Goal: Task Accomplishment & Management: Use online tool/utility

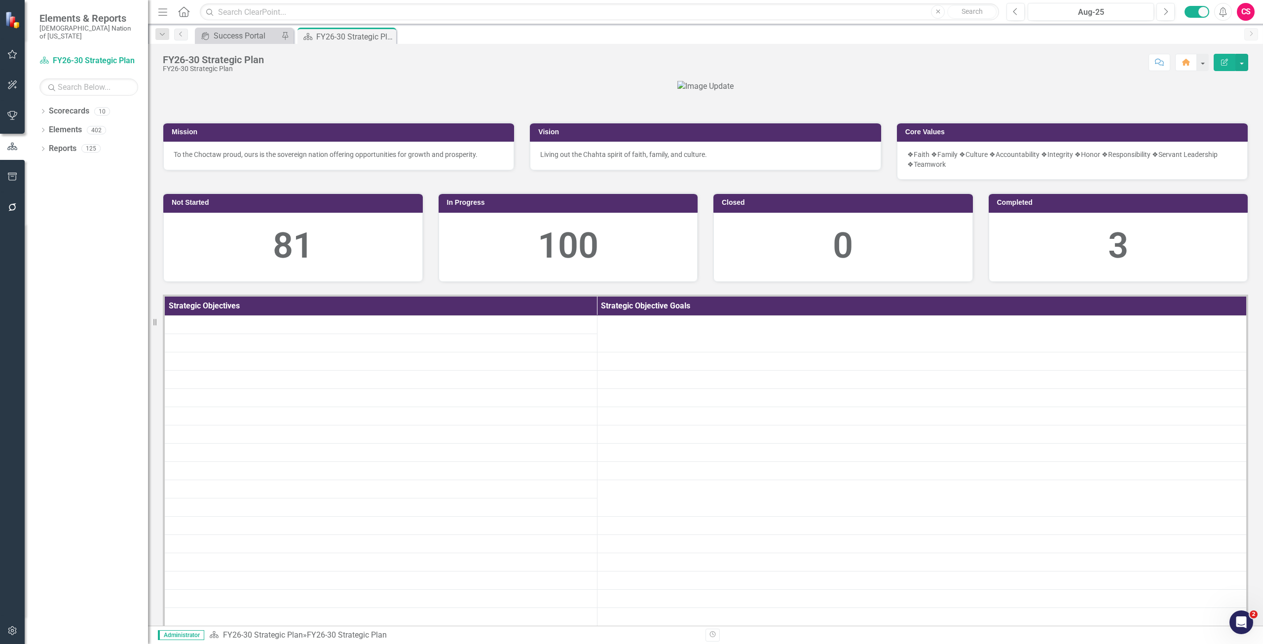
click at [14, 214] on button "button" at bounding box center [12, 207] width 22 height 21
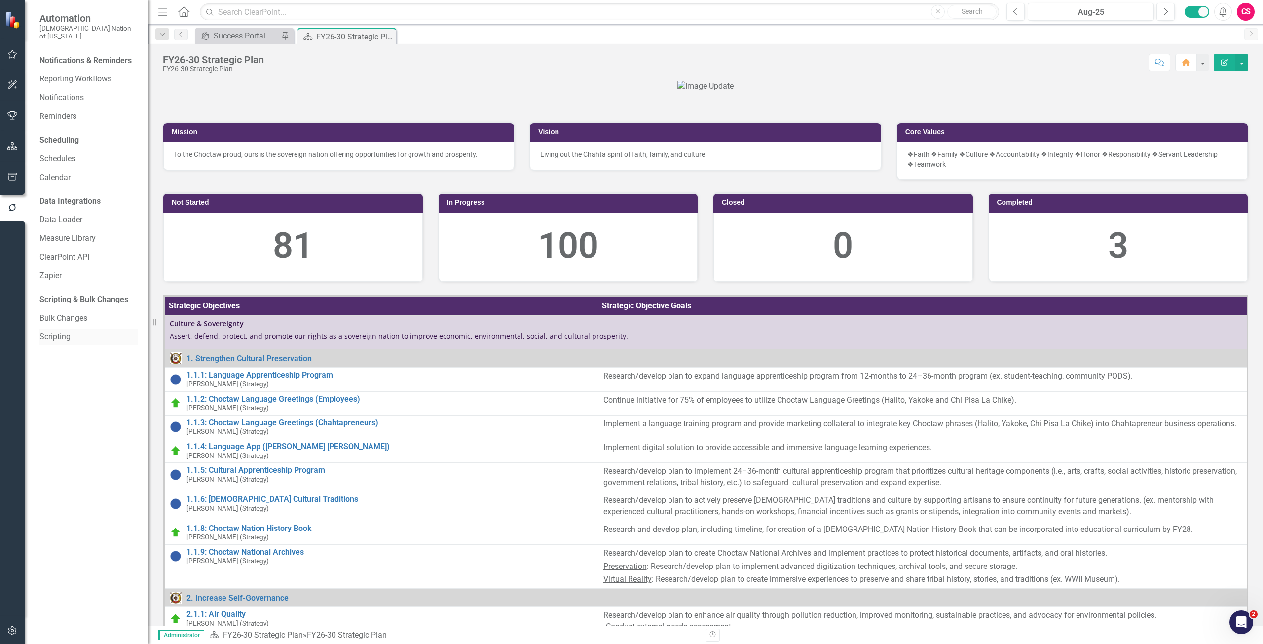
click at [61, 329] on div "Scripting" at bounding box center [88, 337] width 99 height 16
click at [58, 332] on link "Scripting" at bounding box center [88, 336] width 99 height 11
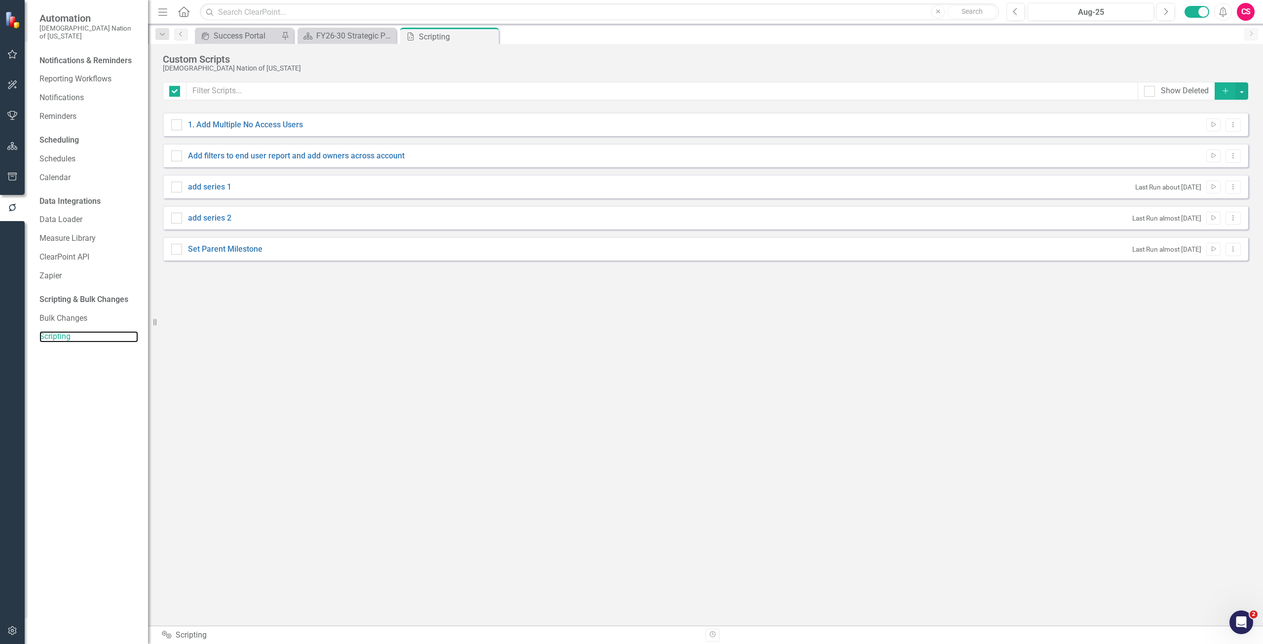
checkbox input "false"
click at [1210, 251] on icon "Run Script" at bounding box center [1213, 249] width 7 height 6
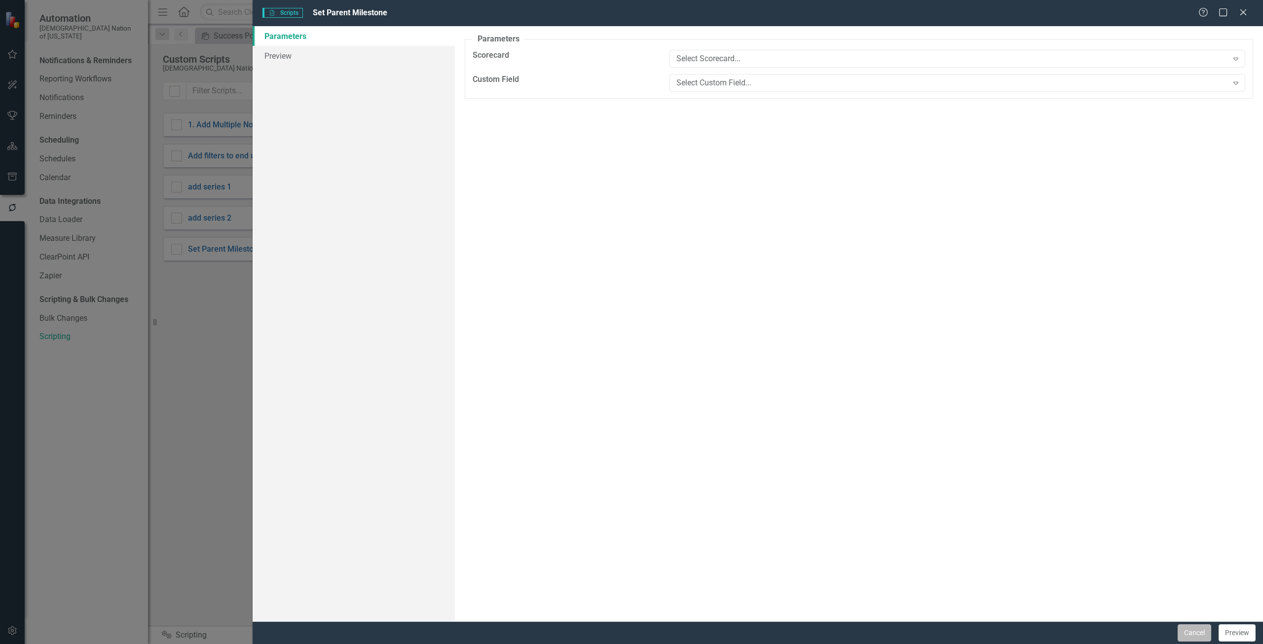
click at [1207, 628] on button "Cancel" at bounding box center [1195, 632] width 34 height 17
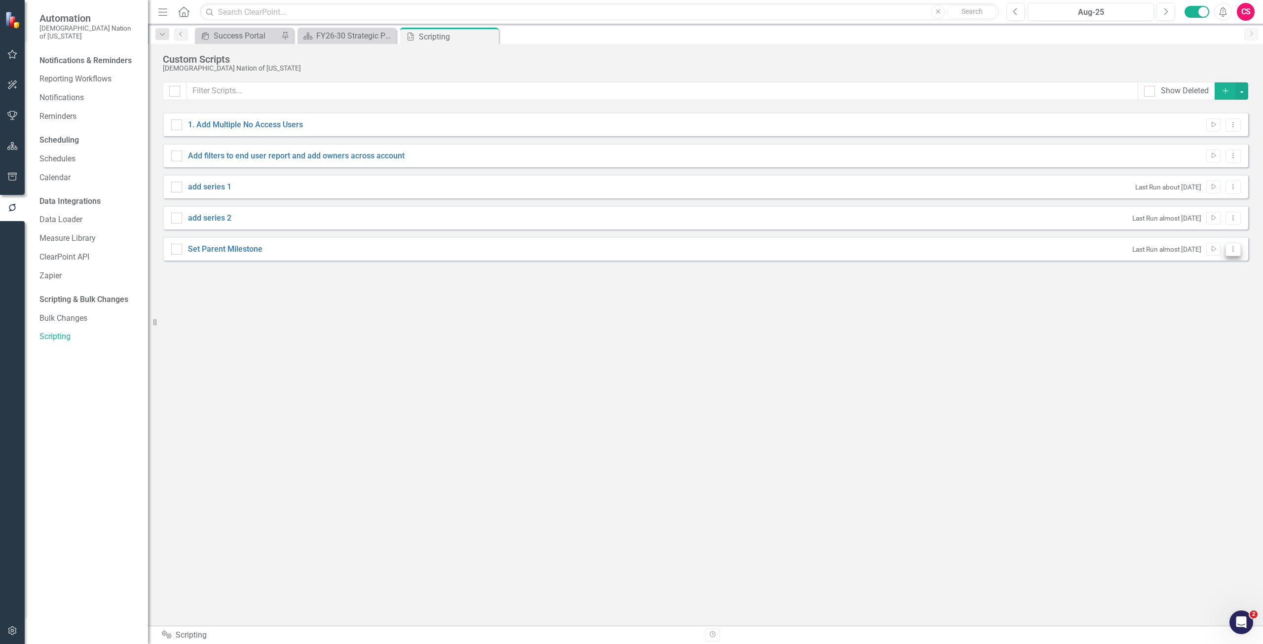
click at [1239, 251] on button "Dropdown Menu" at bounding box center [1233, 249] width 15 height 13
click at [1211, 289] on link "Edit Edit Script" at bounding box center [1200, 284] width 79 height 18
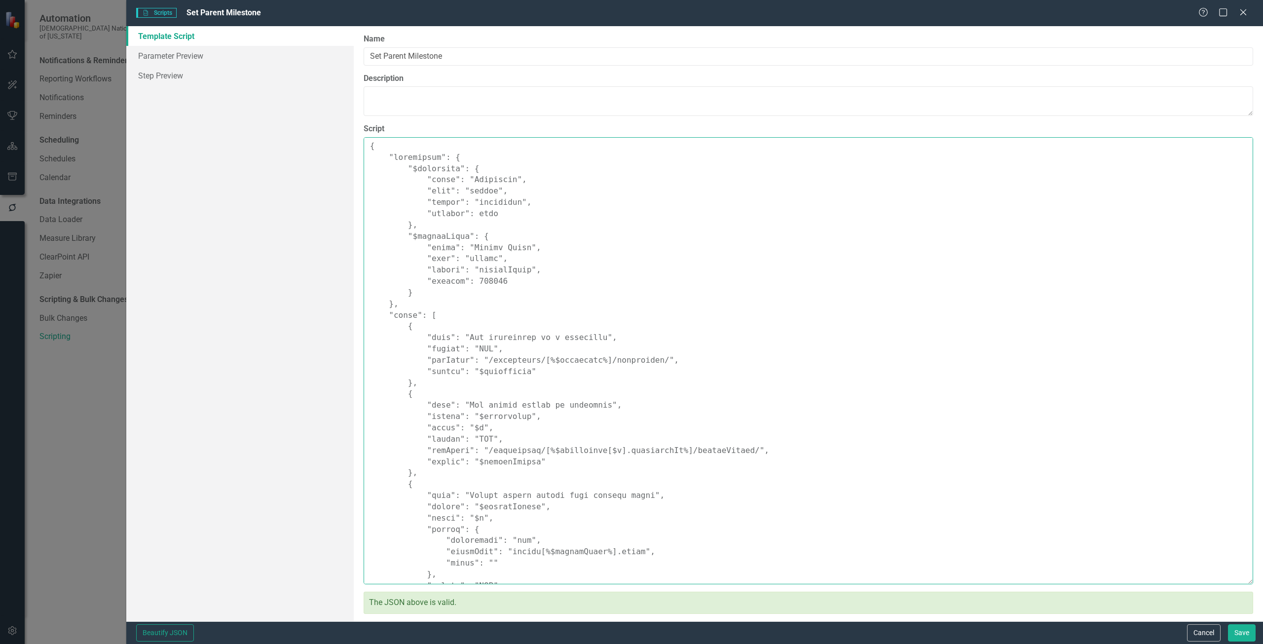
click at [489, 177] on textarea "Script" at bounding box center [809, 360] width 890 height 447
click at [473, 193] on textarea "Script" at bounding box center [809, 360] width 890 height 447
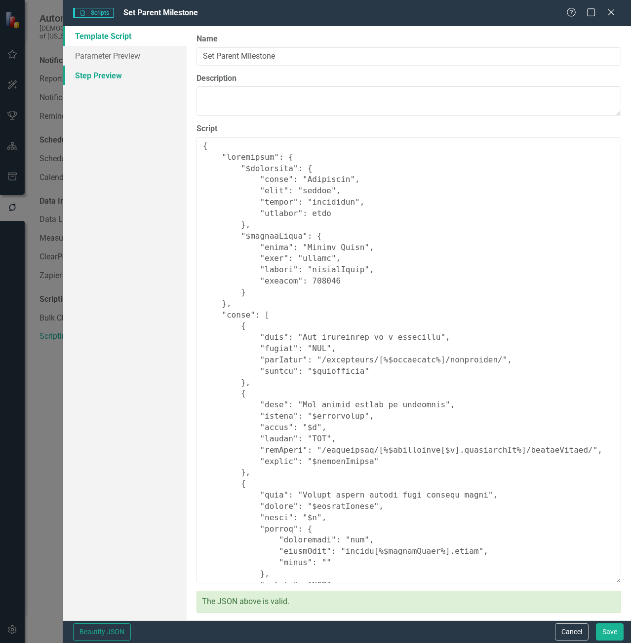
click at [150, 73] on link "Step Preview" at bounding box center [124, 76] width 123 height 20
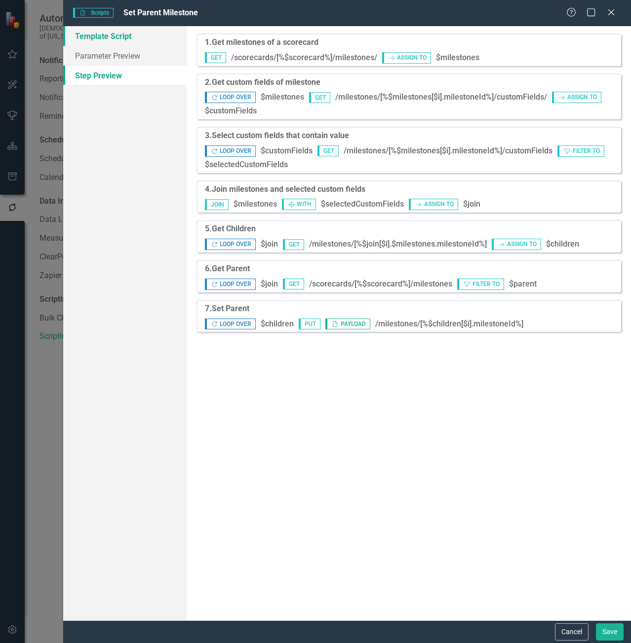
click at [120, 37] on link "Template Script" at bounding box center [124, 36] width 123 height 20
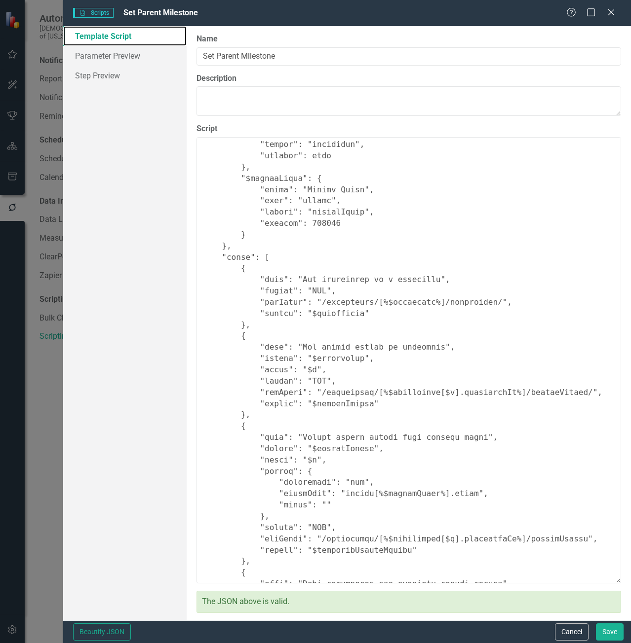
scroll to position [148, 0]
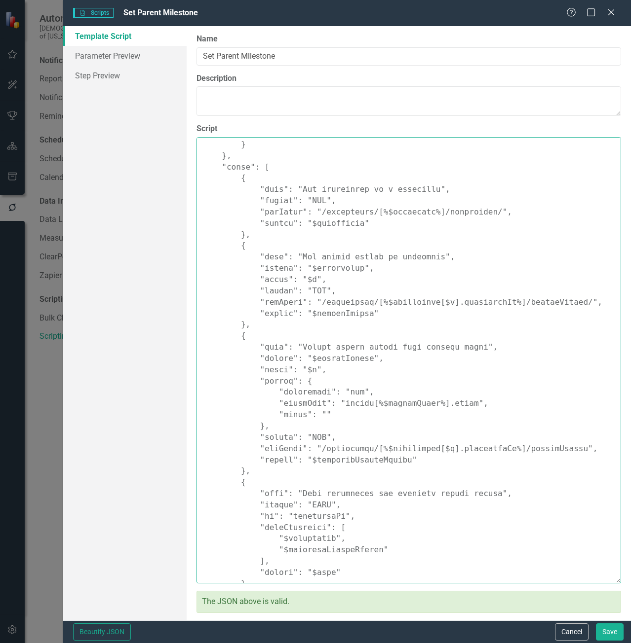
drag, startPoint x: 278, startPoint y: 262, endPoint x: 417, endPoint y: 329, distance: 153.8
click at [417, 329] on textarea "Script" at bounding box center [408, 360] width 424 height 447
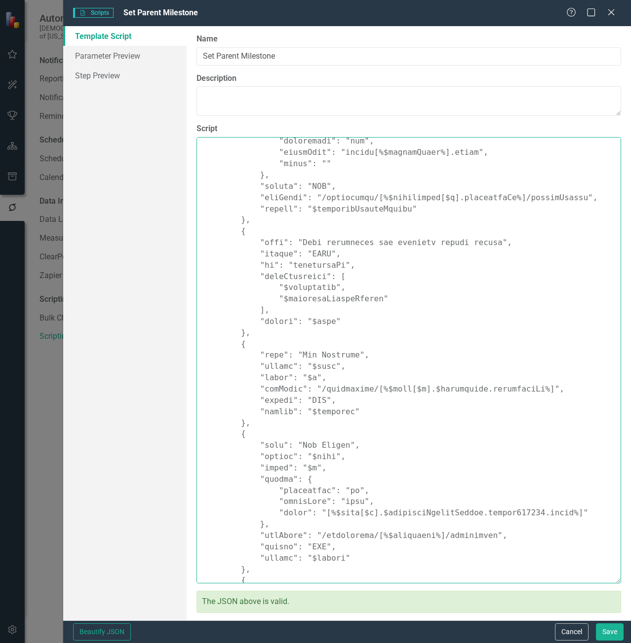
scroll to position [393, 0]
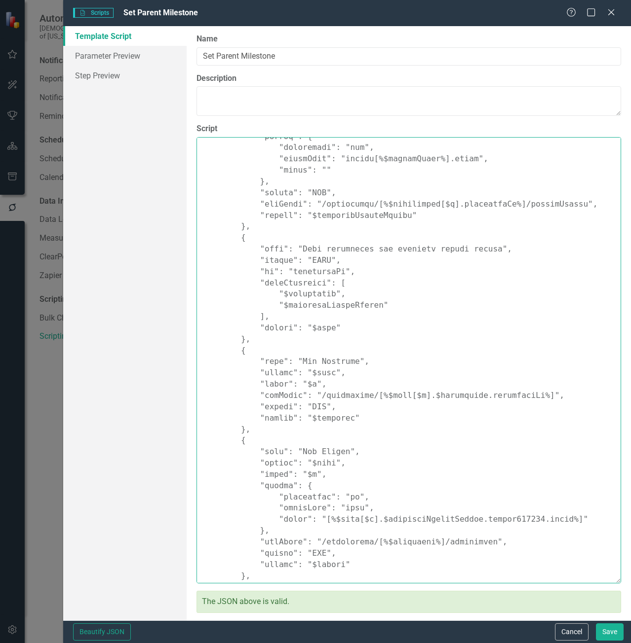
drag, startPoint x: 285, startPoint y: 269, endPoint x: 363, endPoint y: 427, distance: 176.1
click at [363, 427] on textarea "Script" at bounding box center [408, 360] width 424 height 447
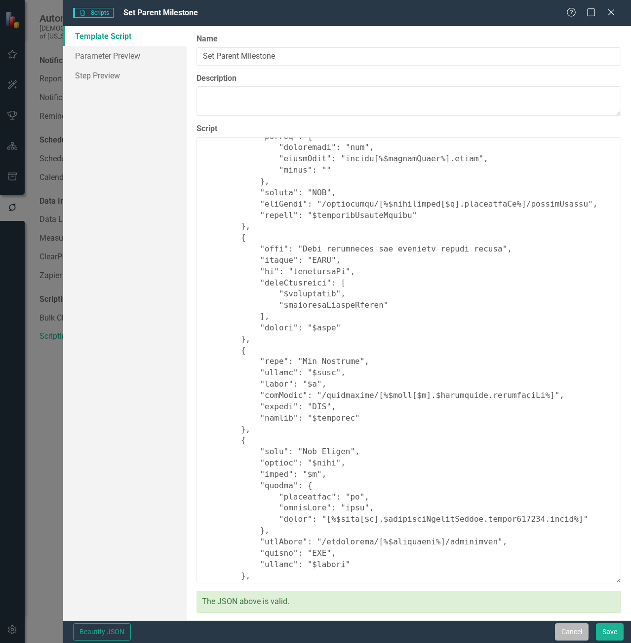
click at [563, 624] on button "Cancel" at bounding box center [572, 632] width 34 height 17
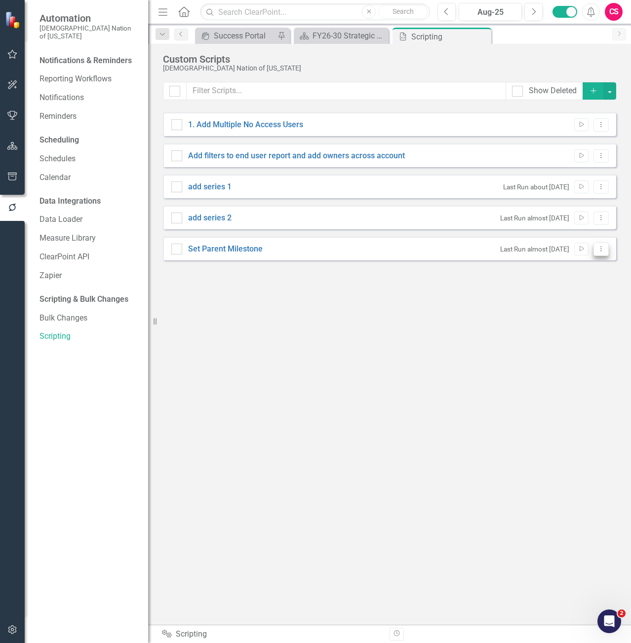
click at [605, 251] on button "Dropdown Menu" at bounding box center [600, 249] width 15 height 13
click at [591, 285] on link "Edit Edit Script" at bounding box center [568, 284] width 79 height 18
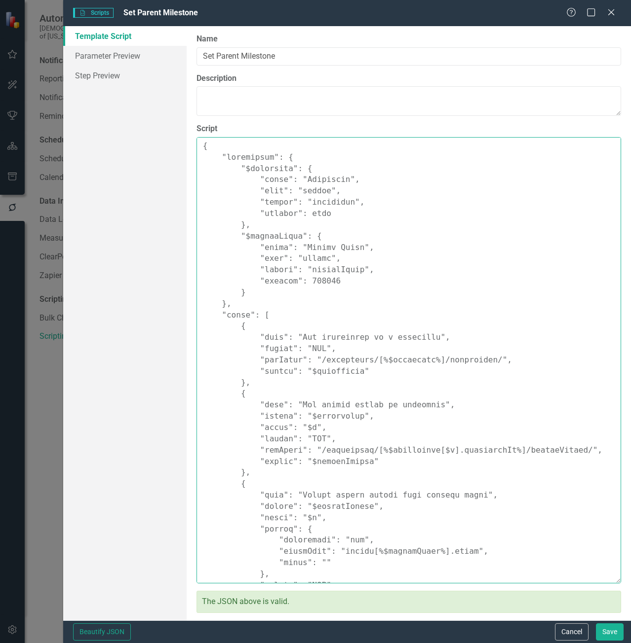
drag, startPoint x: 197, startPoint y: 146, endPoint x: 317, endPoint y: 234, distance: 148.9
click at [317, 234] on textarea "Script" at bounding box center [408, 360] width 424 height 447
click at [315, 277] on textarea "Script" at bounding box center [408, 360] width 424 height 447
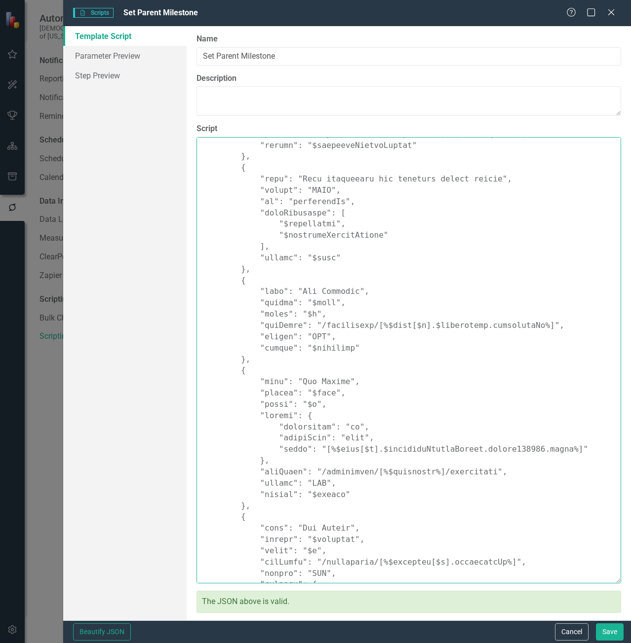
scroll to position [493, 0]
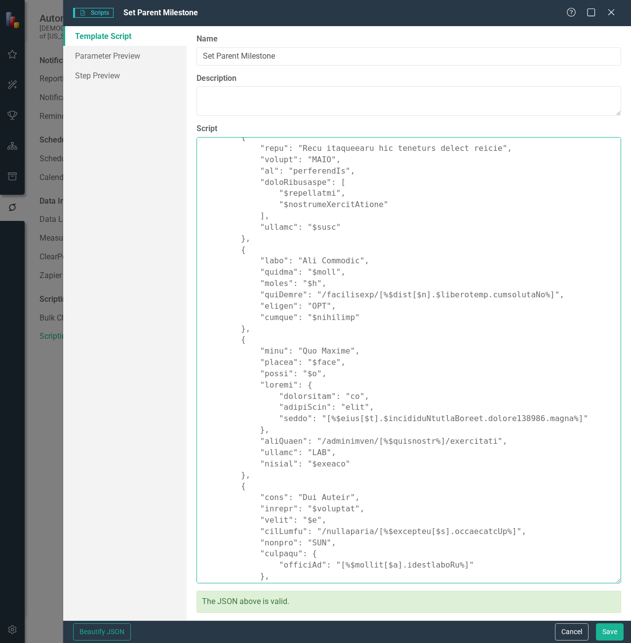
drag, startPoint x: 516, startPoint y: 417, endPoint x: 462, endPoint y: 422, distance: 54.0
click at [462, 422] on textarea "Script" at bounding box center [408, 360] width 424 height 447
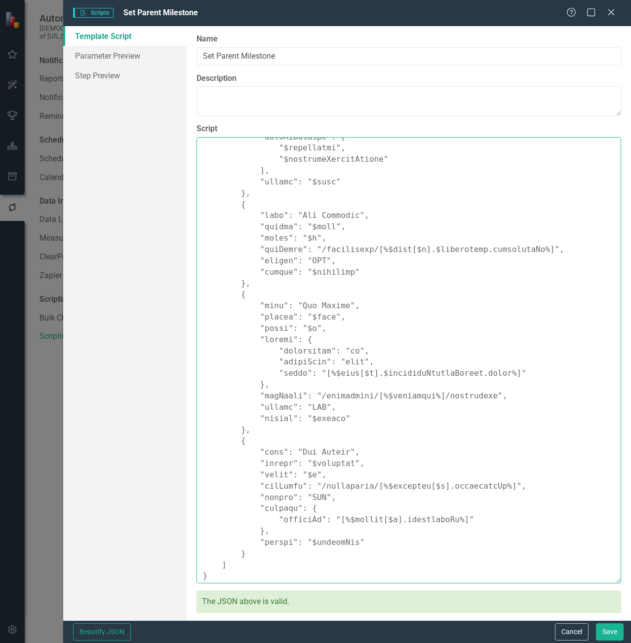
scroll to position [541, 0]
drag, startPoint x: 204, startPoint y: 150, endPoint x: 639, endPoint y: 667, distance: 676.2
click at [631, 643] on html "Automation Choctaw Nation of [US_STATE] Notifications & Reminders Reporting Wor…" at bounding box center [315, 321] width 631 height 643
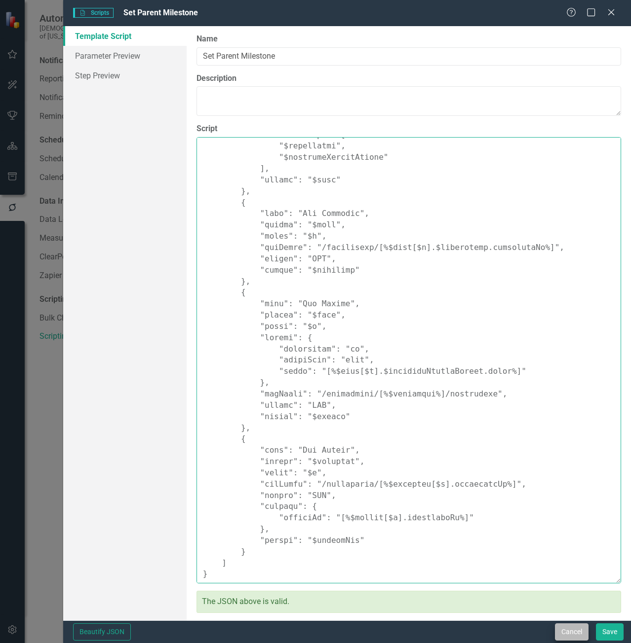
type textarea "{ "parameters": { "$scorecard": { "label": "Scorecard", "type": "select", "obje…"
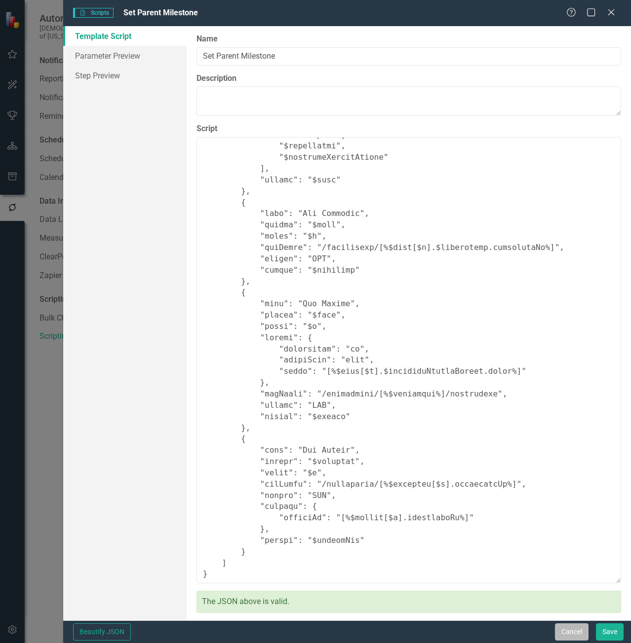
click at [584, 629] on button "Cancel" at bounding box center [572, 632] width 34 height 17
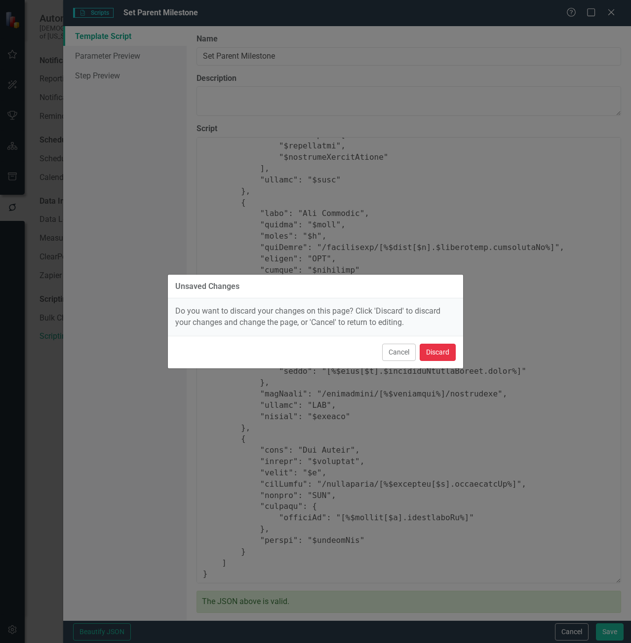
click at [432, 347] on button "Discard" at bounding box center [437, 352] width 36 height 17
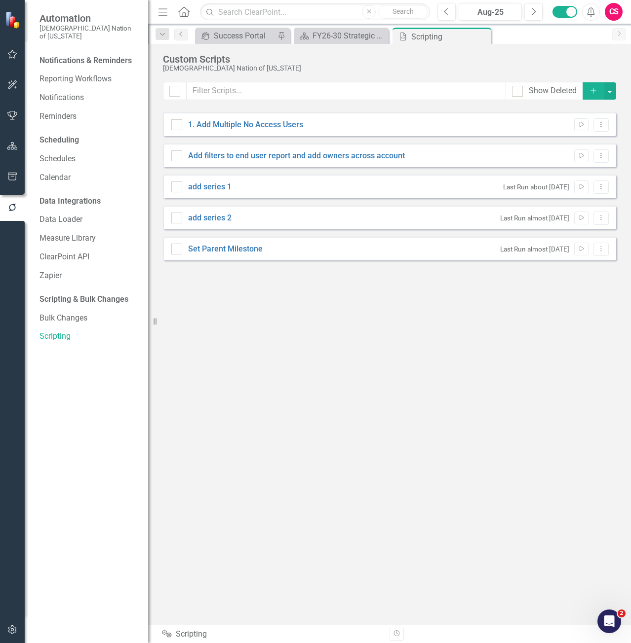
click at [595, 93] on icon "Add" at bounding box center [593, 90] width 9 height 7
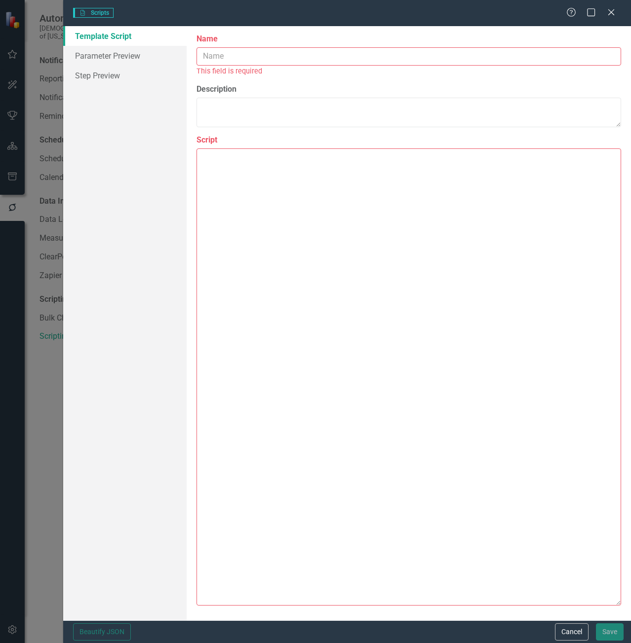
click at [207, 177] on textarea "Script" at bounding box center [408, 378] width 424 height 458
paste textarea "{ "parameters": { "$scorecard": { "label": "Scorecard", "type": "select", "obje…"
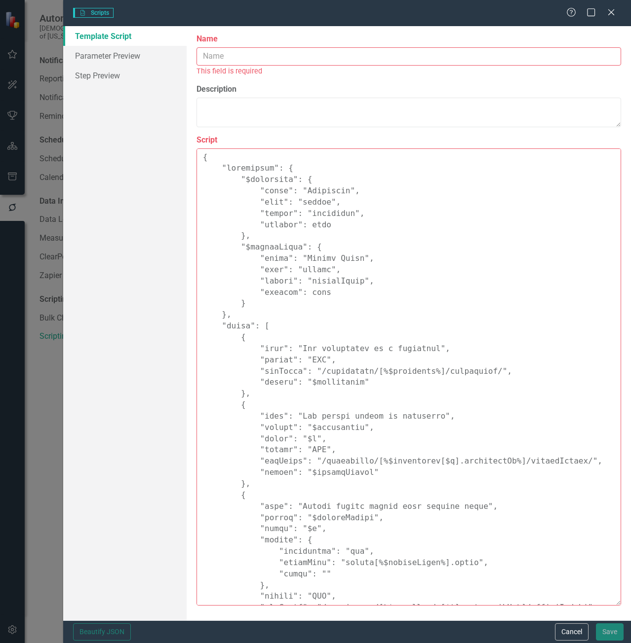
scroll to position [526, 0]
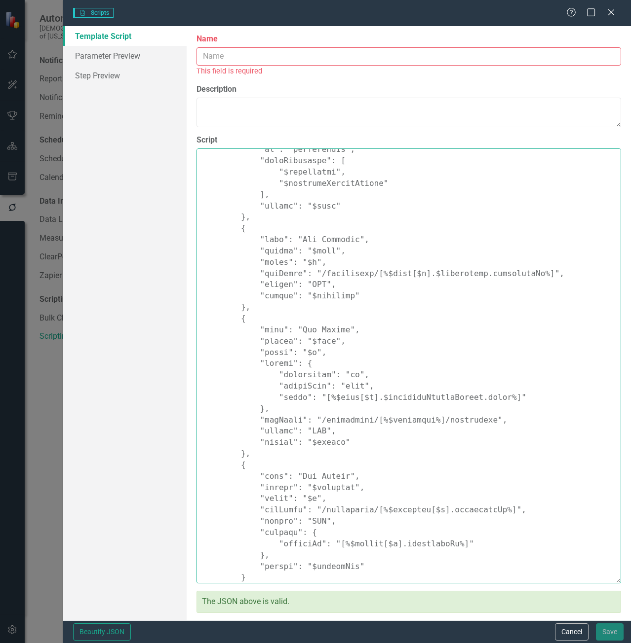
type textarea "{ "parameters": { "$scorecard": { "label": "Scorecard", "type": "select", "obje…"
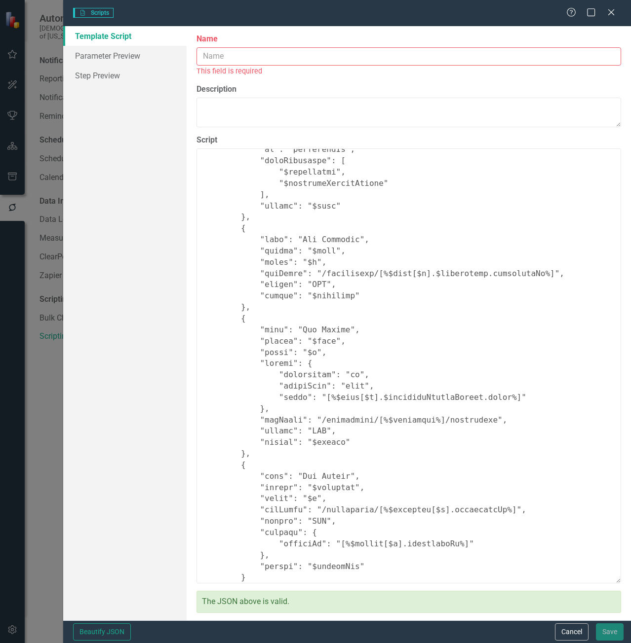
click at [222, 63] on input "Name" at bounding box center [408, 56] width 424 height 18
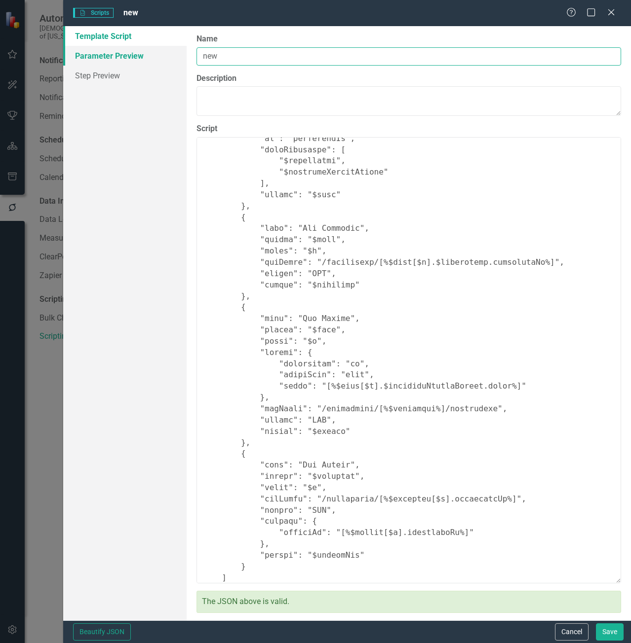
type input "new"
click at [101, 52] on link "Parameter Preview" at bounding box center [124, 56] width 123 height 20
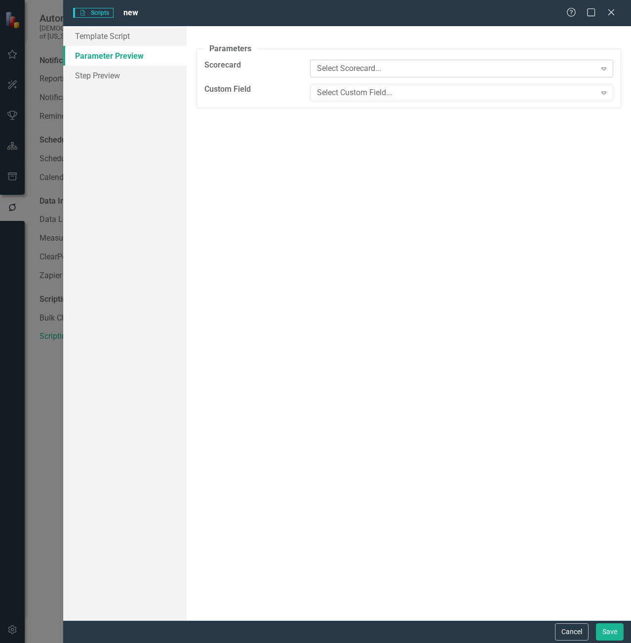
click at [349, 67] on div "Select Scorecard..." at bounding box center [456, 68] width 278 height 11
drag, startPoint x: 344, startPoint y: 88, endPoint x: 328, endPoint y: 77, distance: 19.6
click at [328, 77] on div "Select Scorecard... Expand" at bounding box center [461, 72] width 318 height 24
click at [322, 70] on div "Select Scorecard..." at bounding box center [456, 68] width 278 height 11
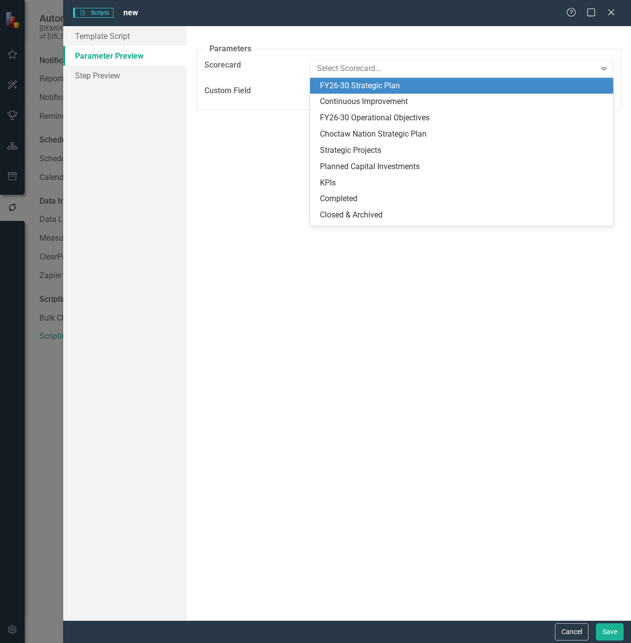
click at [326, 85] on div "FY26-30 Strategic Plan" at bounding box center [463, 85] width 287 height 11
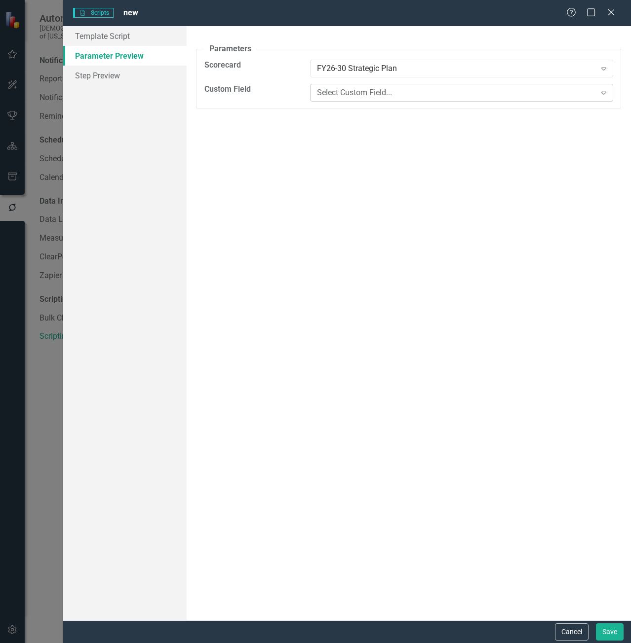
click at [326, 91] on div "Select Custom Field..." at bounding box center [456, 92] width 278 height 11
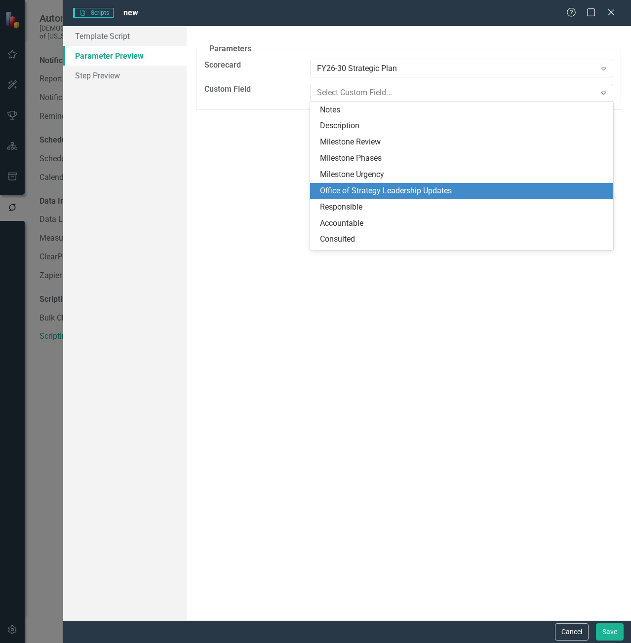
scroll to position [1611, 0]
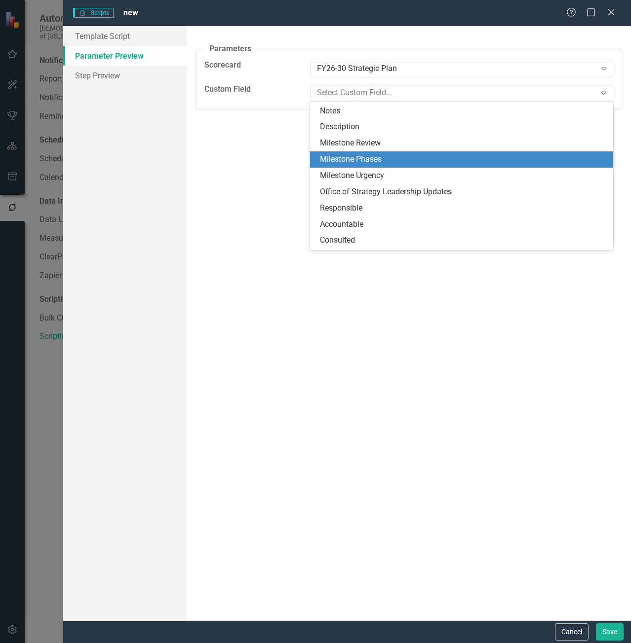
click at [398, 159] on div "Milestone Phases" at bounding box center [463, 159] width 287 height 11
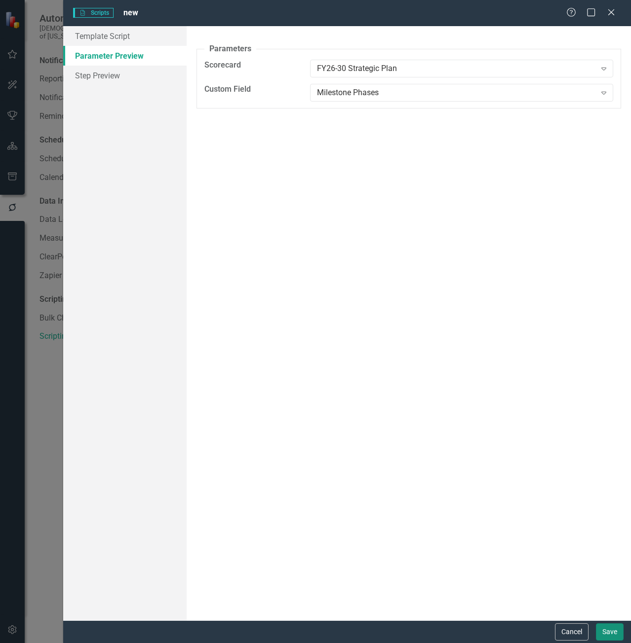
click at [611, 628] on button "Save" at bounding box center [610, 632] width 28 height 17
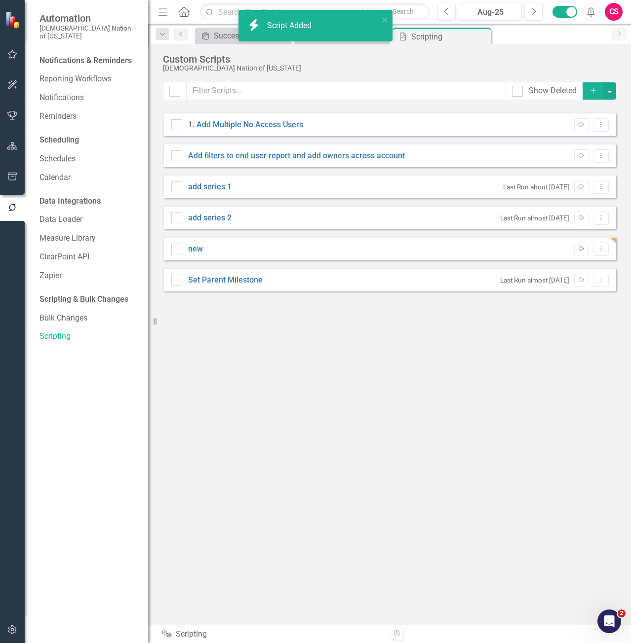
click at [577, 255] on button "Run Script" at bounding box center [581, 249] width 14 height 13
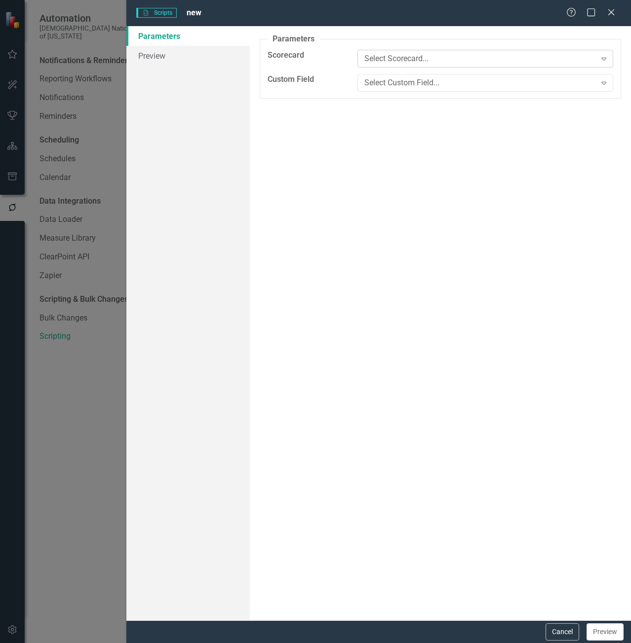
click at [380, 64] on div "Select Scorecard..." at bounding box center [479, 58] width 231 height 11
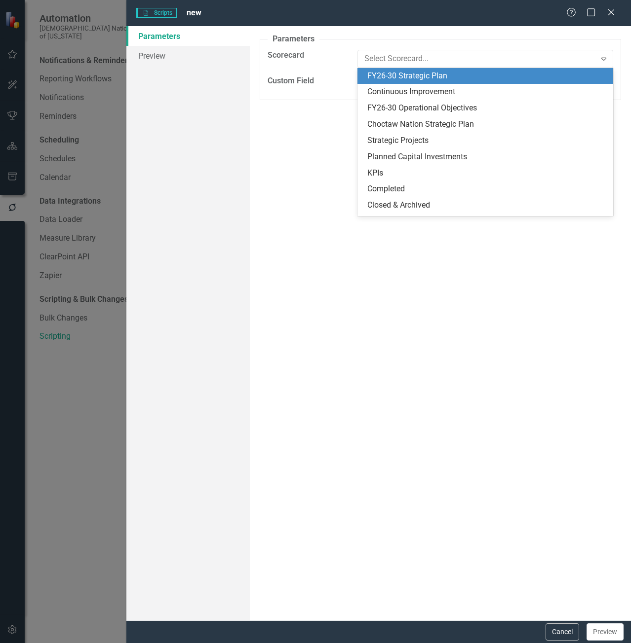
click at [375, 73] on div "FY26-30 Strategic Plan" at bounding box center [487, 76] width 240 height 11
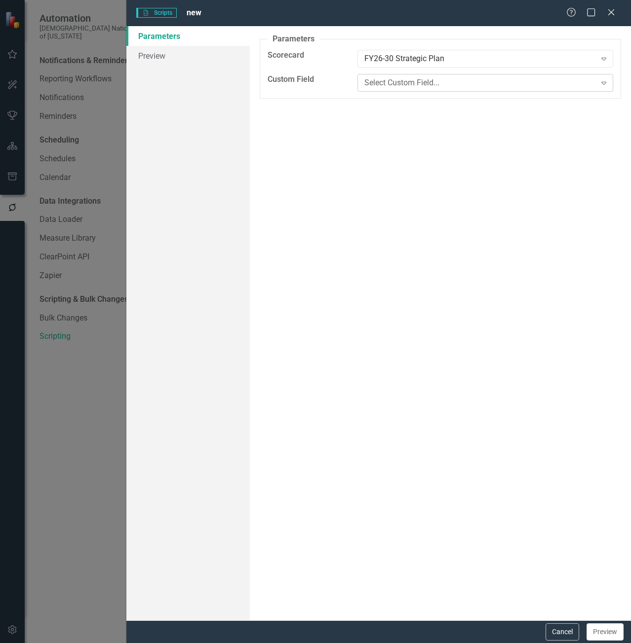
click at [373, 80] on div "Select Custom Field..." at bounding box center [479, 82] width 231 height 11
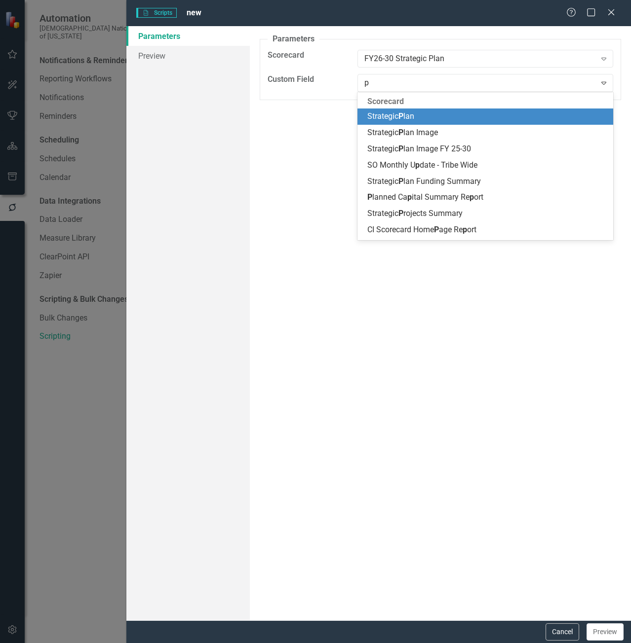
type input "ph"
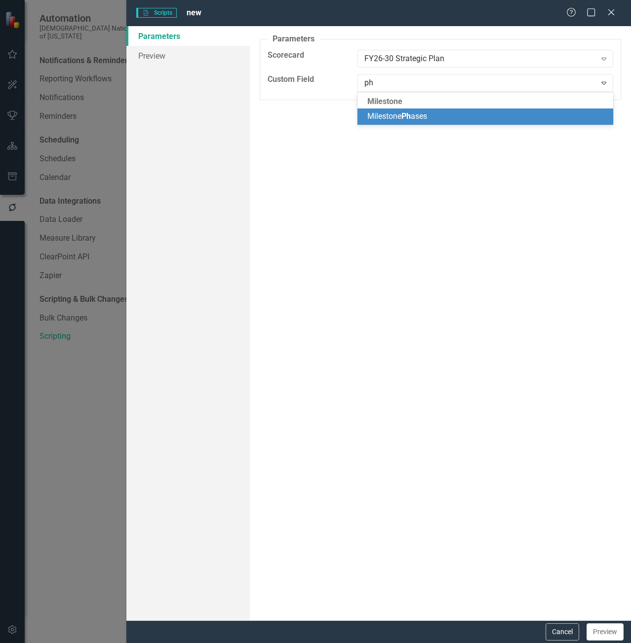
click at [381, 111] on div "Milestone Ph ases" at bounding box center [485, 117] width 256 height 16
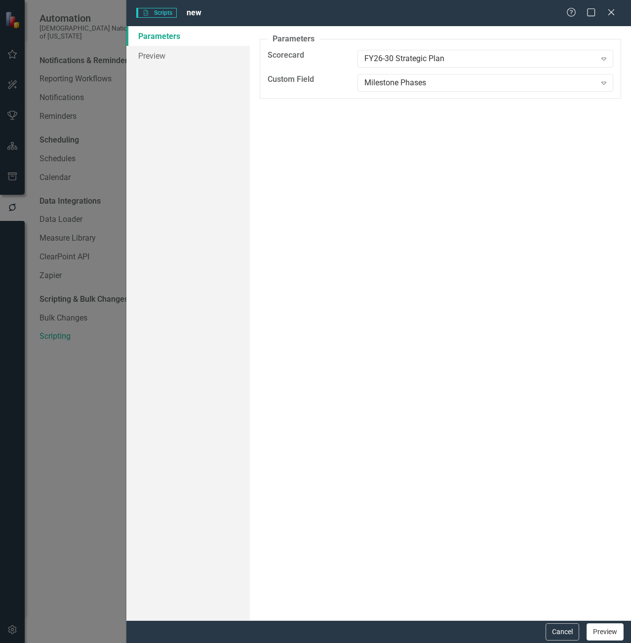
click at [594, 633] on button "Preview" at bounding box center [604, 632] width 37 height 17
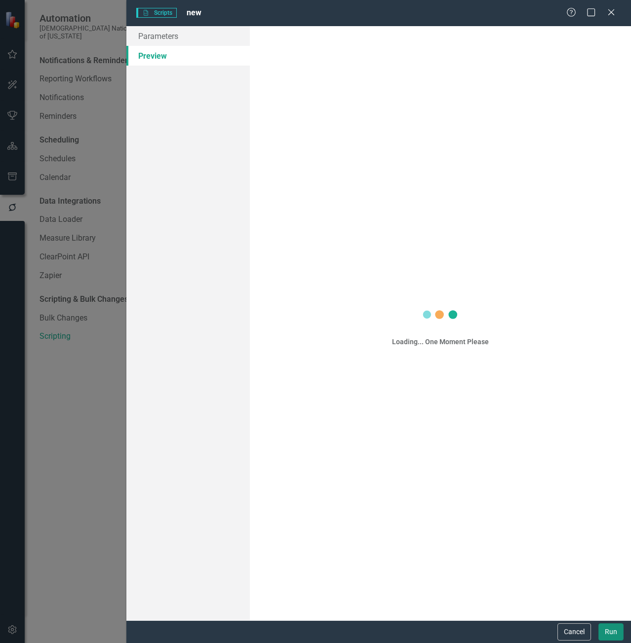
click at [602, 631] on button "Run" at bounding box center [610, 632] width 25 height 17
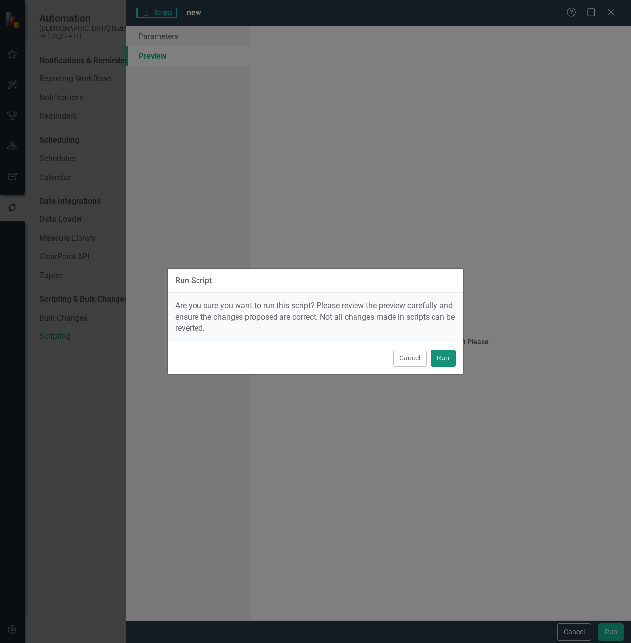
click at [434, 365] on button "Run" at bounding box center [442, 358] width 25 height 17
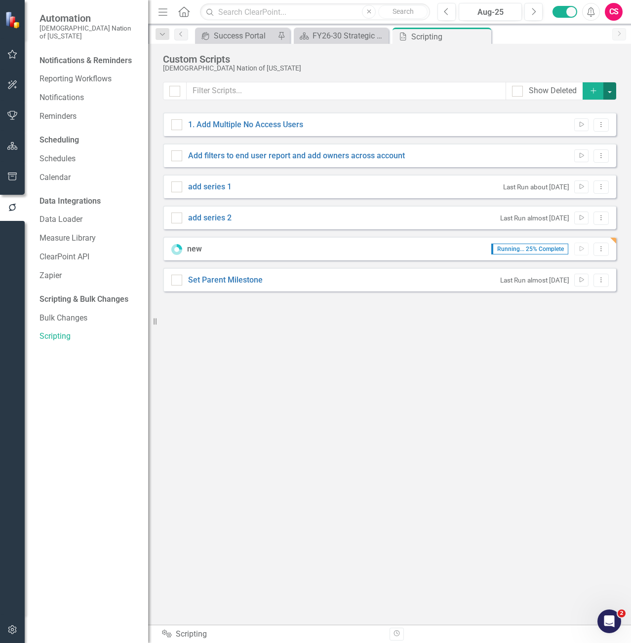
click at [609, 92] on button "button" at bounding box center [609, 90] width 13 height 17
click at [611, 95] on button "button" at bounding box center [609, 90] width 13 height 17
click at [595, 115] on link "Script Add Script" at bounding box center [576, 109] width 78 height 18
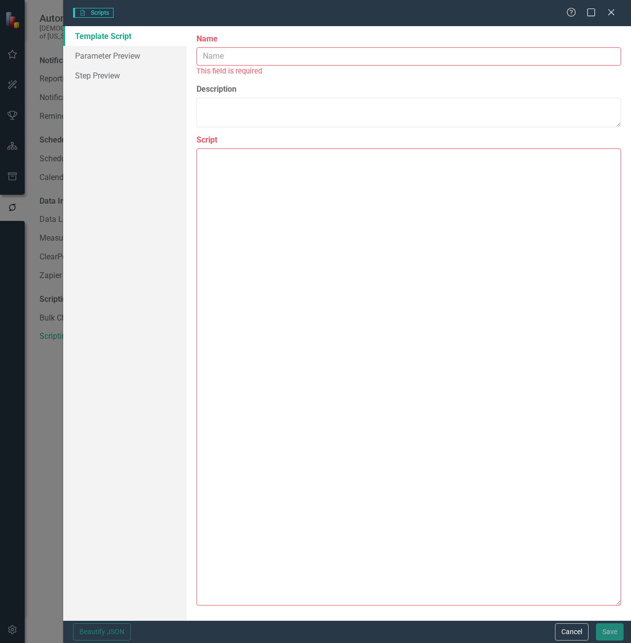
click at [291, 188] on textarea "Script" at bounding box center [408, 378] width 424 height 458
paste textarea "{ "comments": { "name": "bulkAssignParentMilestones", "description": "Assigns t…"
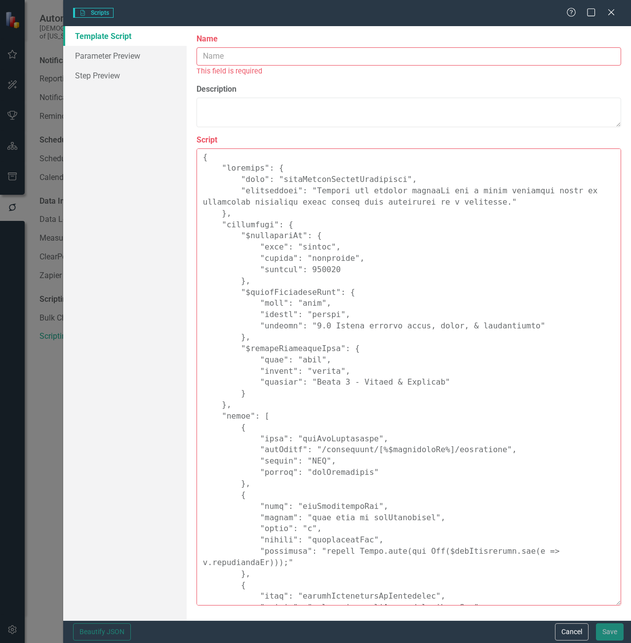
scroll to position [334, 0]
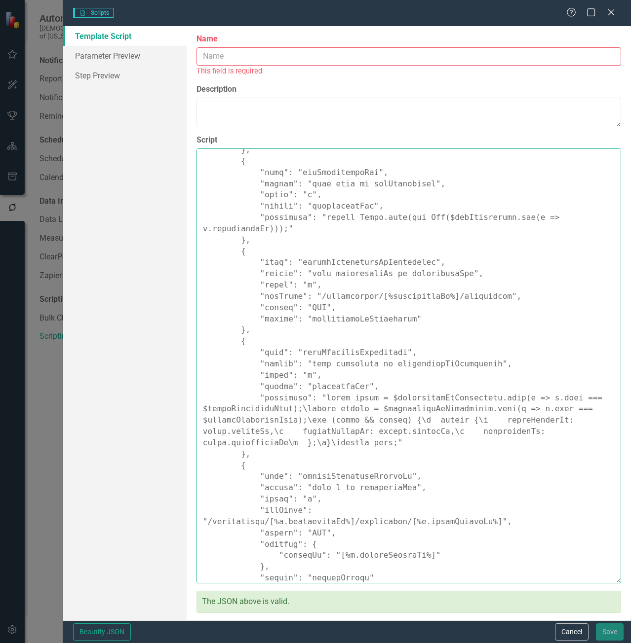
type textarea "{ "comments": { "name": "bulkAssignParentMilestones", "description": "Assigns t…"
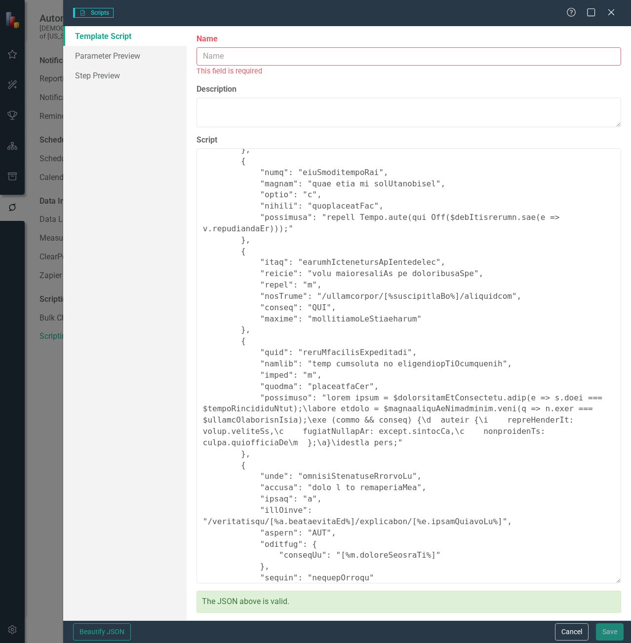
click at [230, 63] on input "Name" at bounding box center [408, 56] width 424 height 18
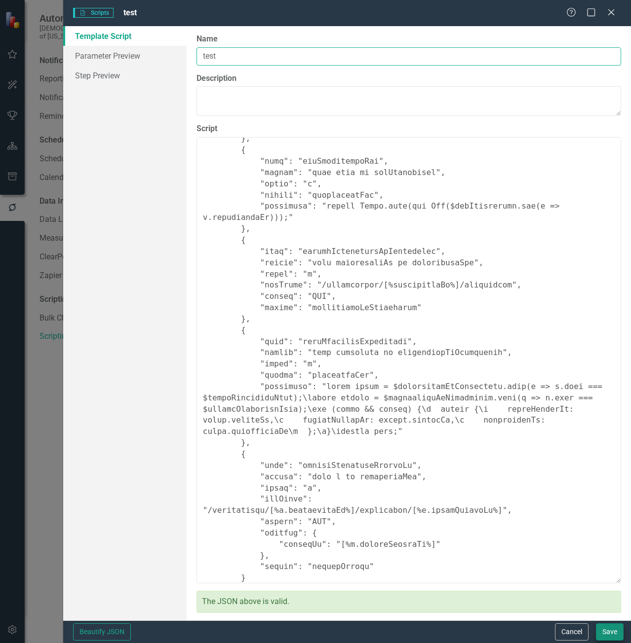
type input "test"
click at [606, 629] on button "Save" at bounding box center [610, 632] width 28 height 17
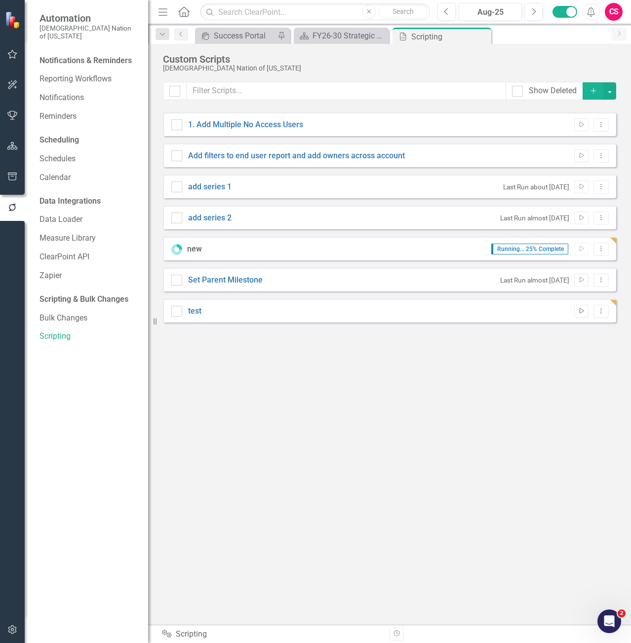
click at [582, 314] on icon "Run Script" at bounding box center [580, 311] width 7 height 6
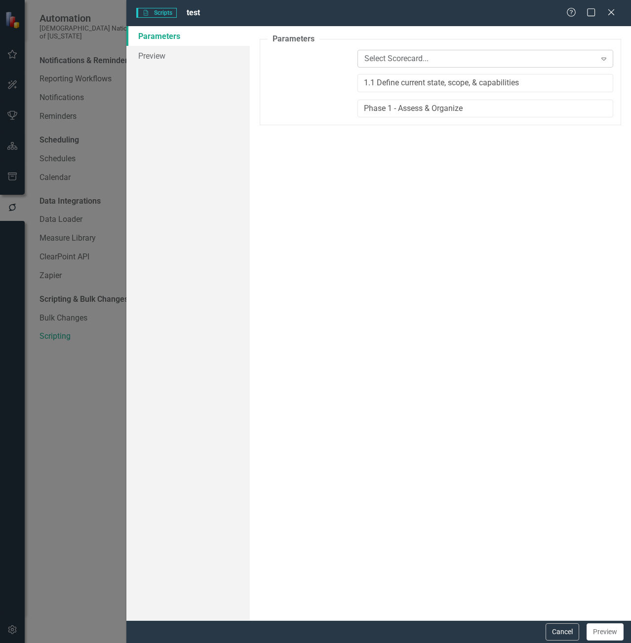
click at [403, 61] on div "Select Scorecard..." at bounding box center [479, 58] width 231 height 11
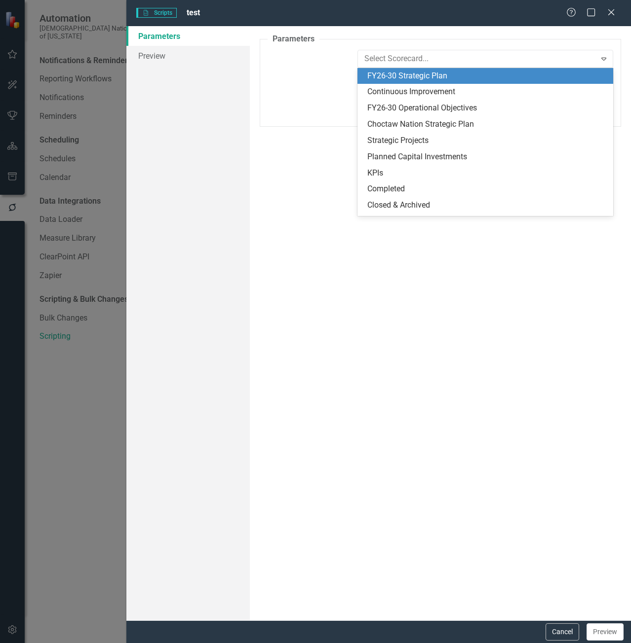
click at [404, 82] on div "FY26-30 Strategic Plan" at bounding box center [485, 76] width 256 height 16
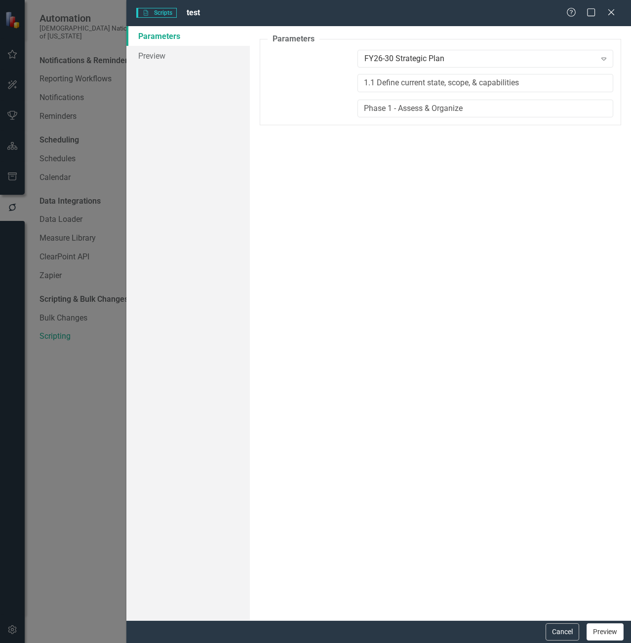
click at [611, 635] on button "Preview" at bounding box center [604, 632] width 37 height 17
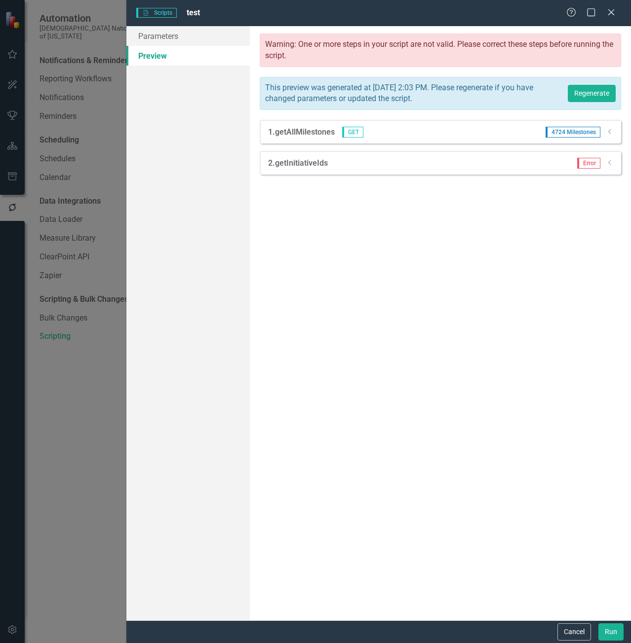
click at [608, 167] on div "Dropdown" at bounding box center [609, 163] width 7 height 8
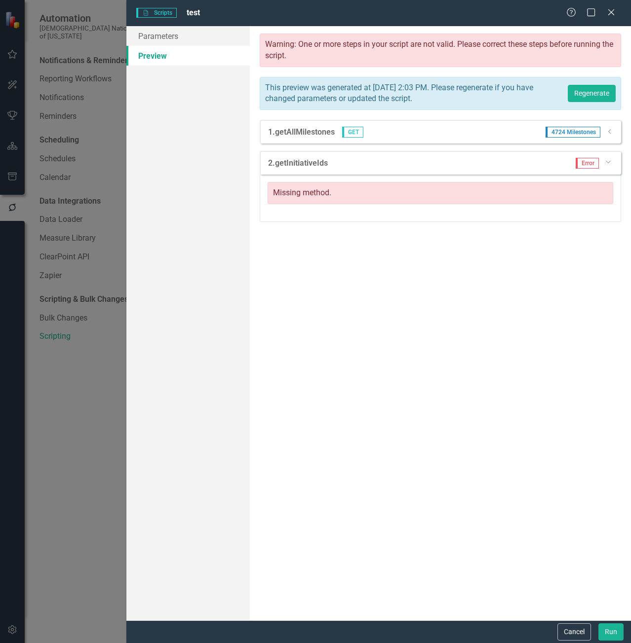
click at [608, 167] on div "Error Dropdown" at bounding box center [590, 163] width 45 height 11
click at [609, 162] on icon "Dropdown" at bounding box center [607, 161] width 6 height 7
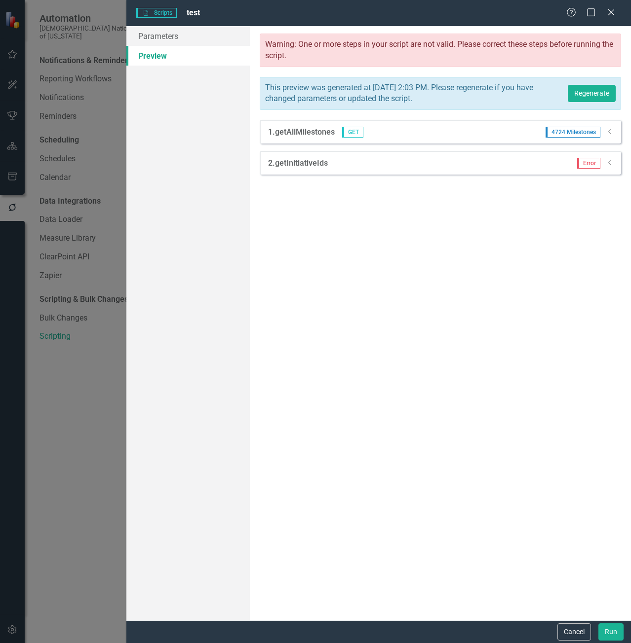
click at [593, 631] on div "Cancel Run" at bounding box center [589, 632] width 69 height 17
click at [591, 631] on div "Cancel Run" at bounding box center [589, 632] width 69 height 17
click at [581, 626] on button "Cancel" at bounding box center [574, 632] width 34 height 17
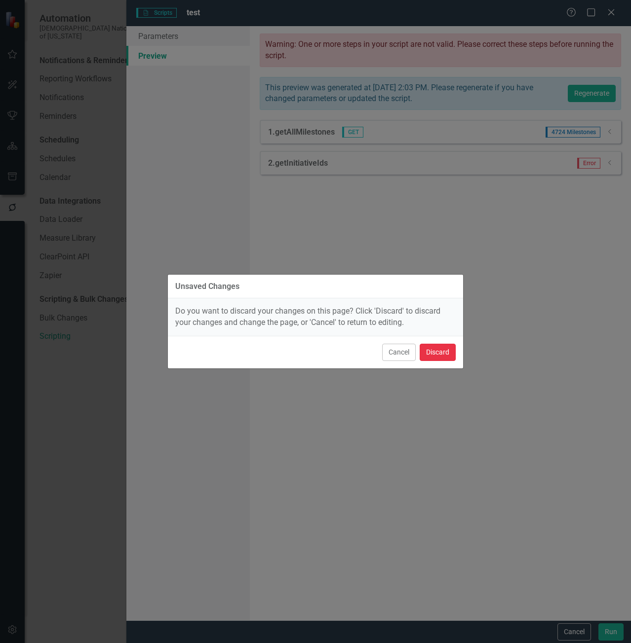
click at [453, 351] on button "Discard" at bounding box center [437, 352] width 36 height 17
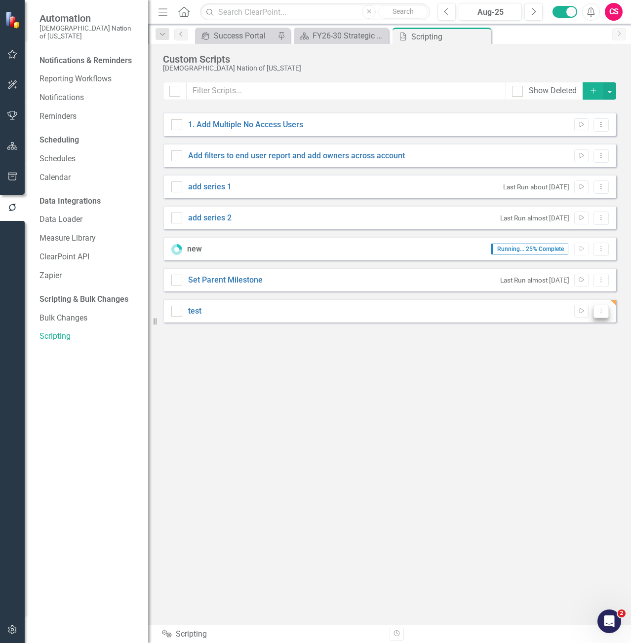
click at [603, 312] on icon "Dropdown Menu" at bounding box center [601, 311] width 8 height 6
click at [560, 349] on link "Edit Edit Script" at bounding box center [568, 346] width 79 height 18
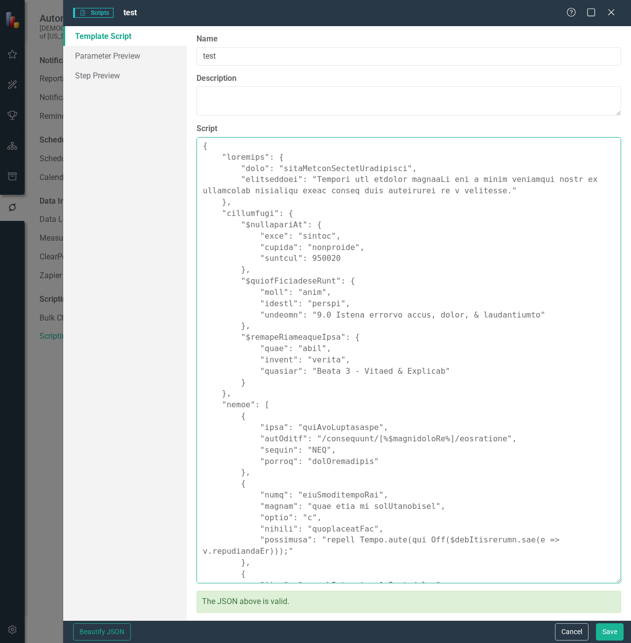
scroll to position [349, 0]
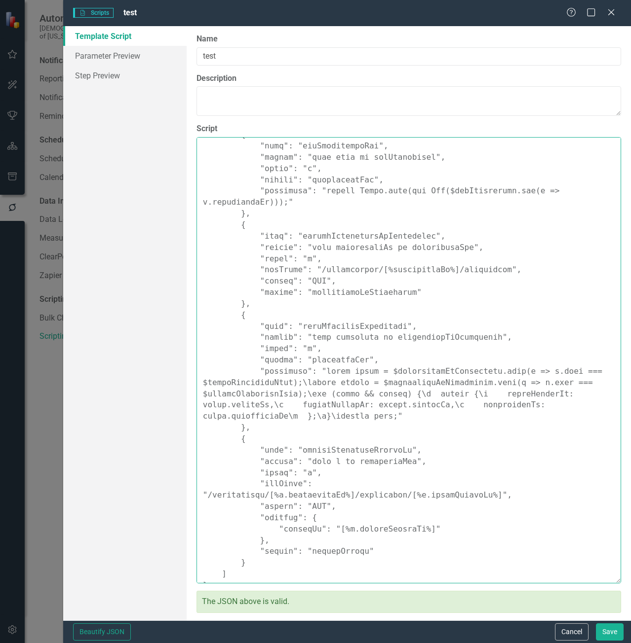
drag, startPoint x: 201, startPoint y: 151, endPoint x: 644, endPoint y: 667, distance: 680.5
click at [631, 643] on html "Automation Choctaw Nation of [US_STATE] Notifications & Reminders Reporting Wor…" at bounding box center [315, 321] width 631 height 643
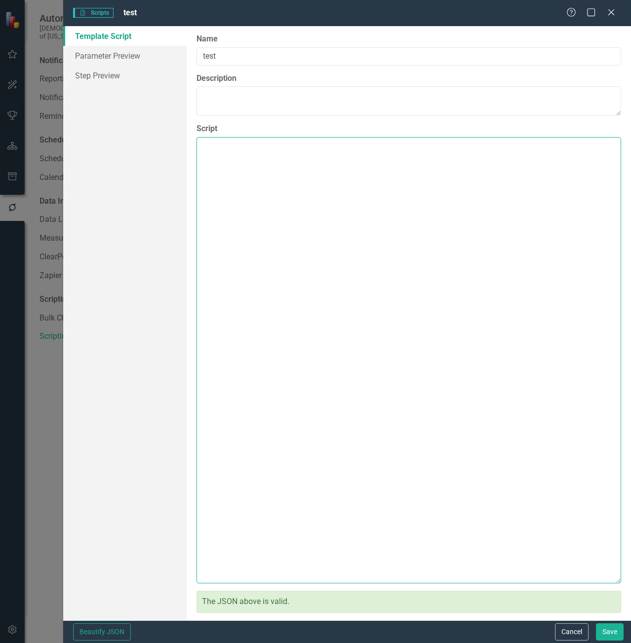
scroll to position [0, 0]
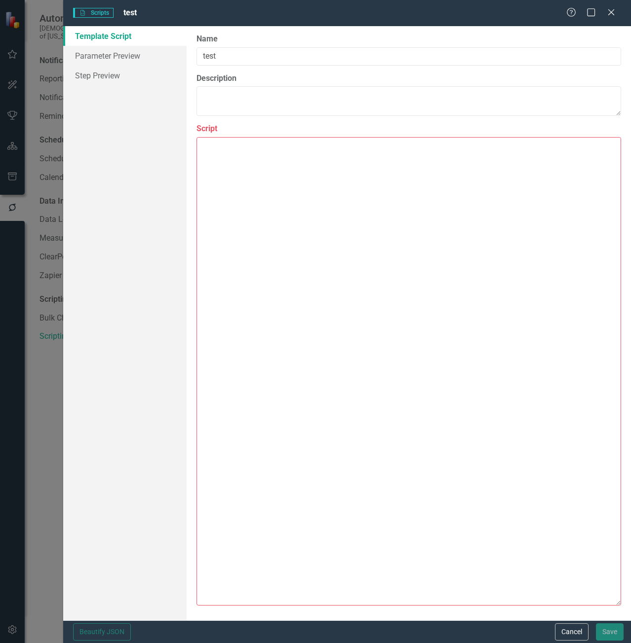
paste textarea "{ "comments": { "name": "bulkAssignParentMilestones", "description": "Assigns t…"
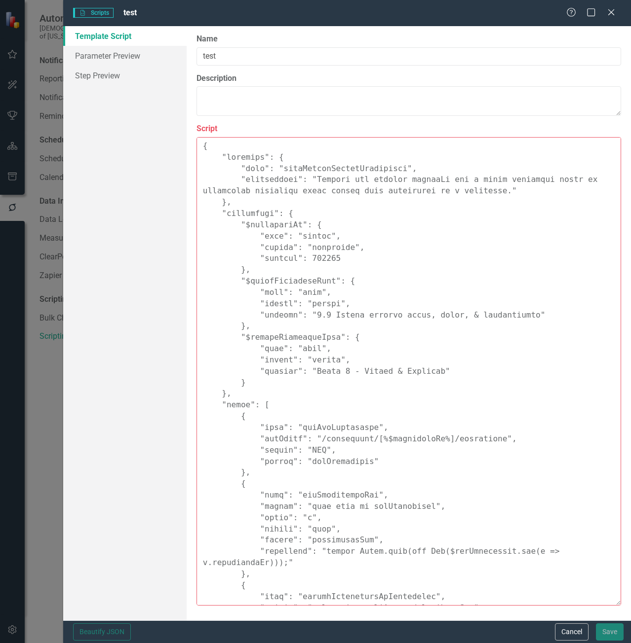
scroll to position [345, 0]
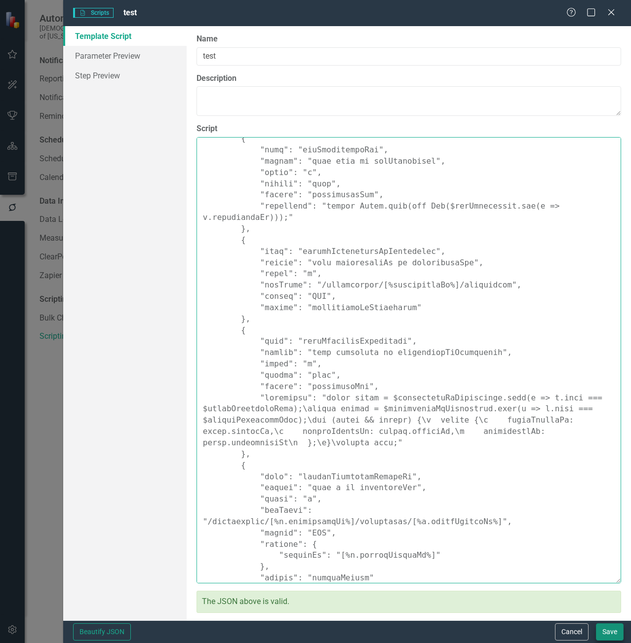
type textarea "{ "comments": { "name": "bulkAssignParentMilestones", "description": "Assigns t…"
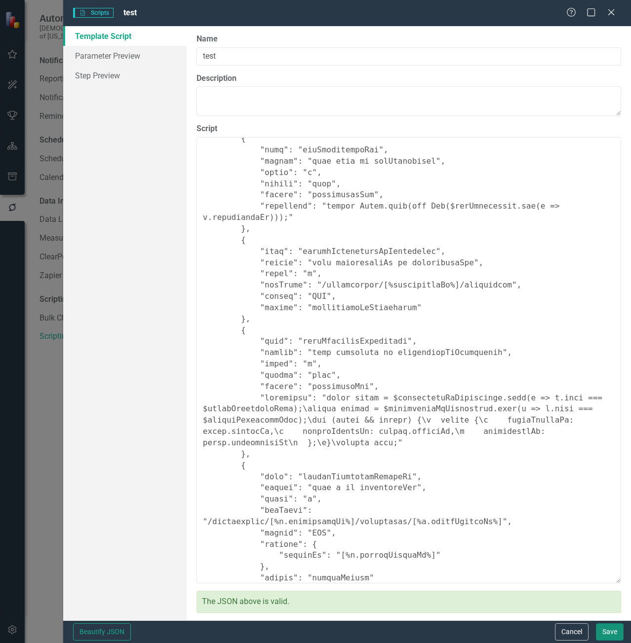
click at [617, 626] on button "Save" at bounding box center [610, 632] width 28 height 17
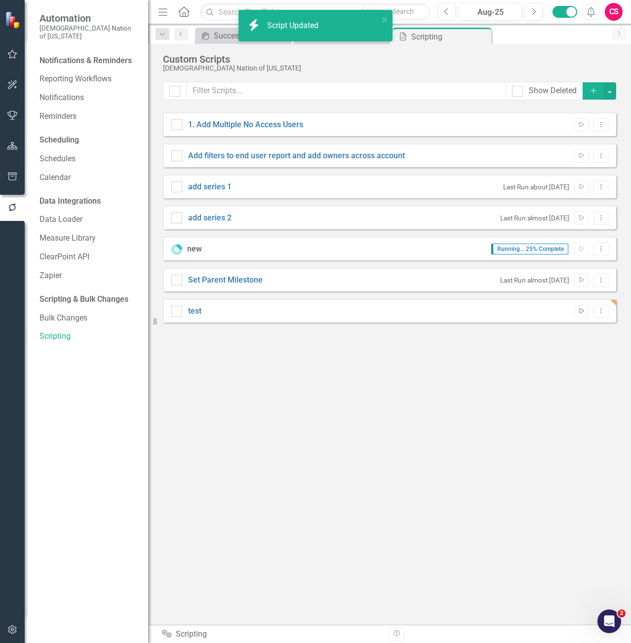
click at [582, 309] on icon "Run Script" at bounding box center [580, 311] width 7 height 6
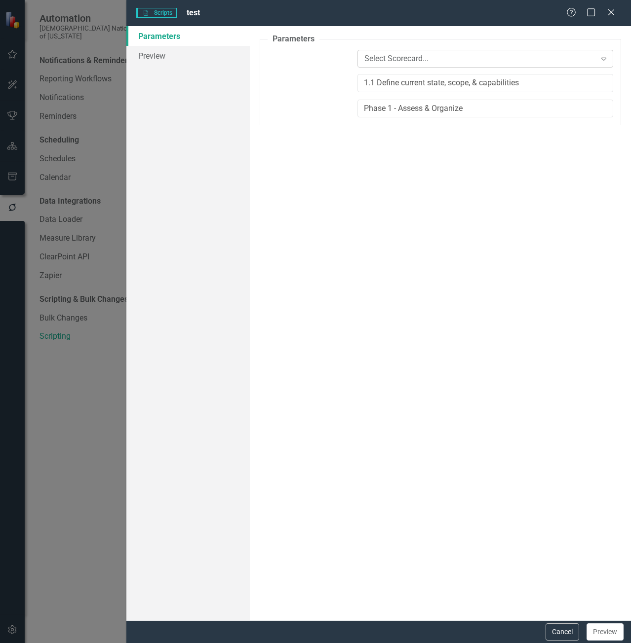
click at [395, 67] on div "Select Scorecard... Expand" at bounding box center [485, 62] width 270 height 24
click at [390, 64] on div "Select Scorecard..." at bounding box center [479, 58] width 231 height 11
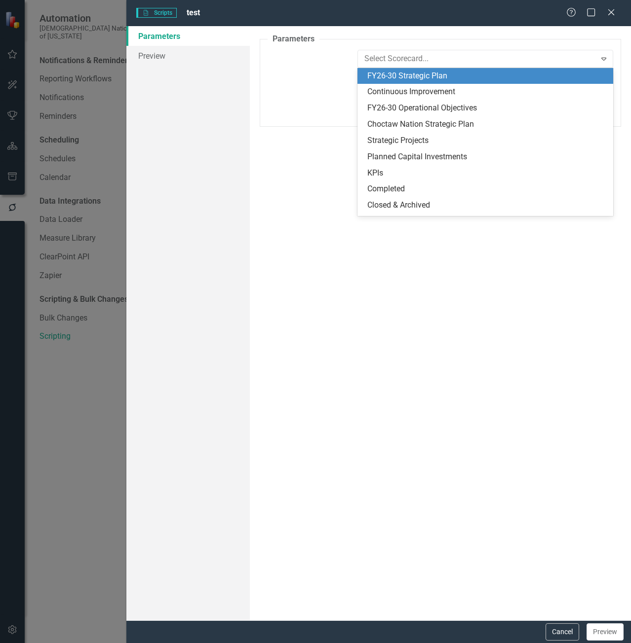
click at [390, 78] on div "FY26-30 Strategic Plan" at bounding box center [487, 76] width 240 height 11
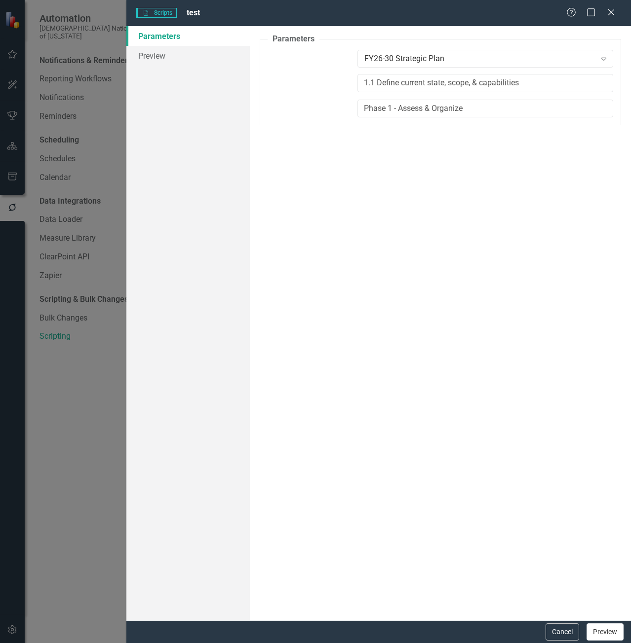
click at [604, 628] on button "Preview" at bounding box center [604, 632] width 37 height 17
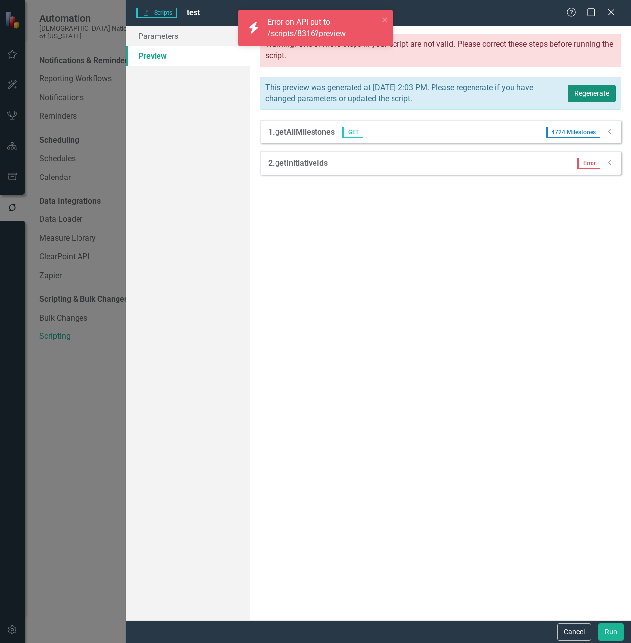
click at [589, 89] on button "Regenerate" at bounding box center [591, 93] width 48 height 17
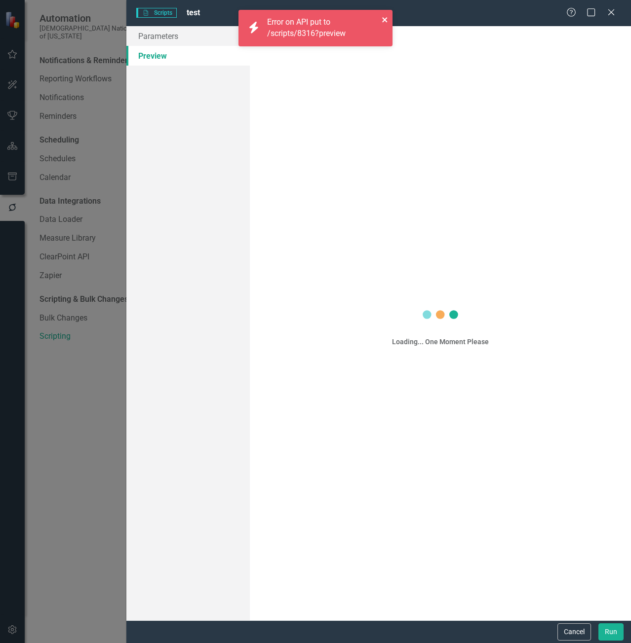
click at [384, 20] on icon "close" at bounding box center [384, 19] width 5 height 5
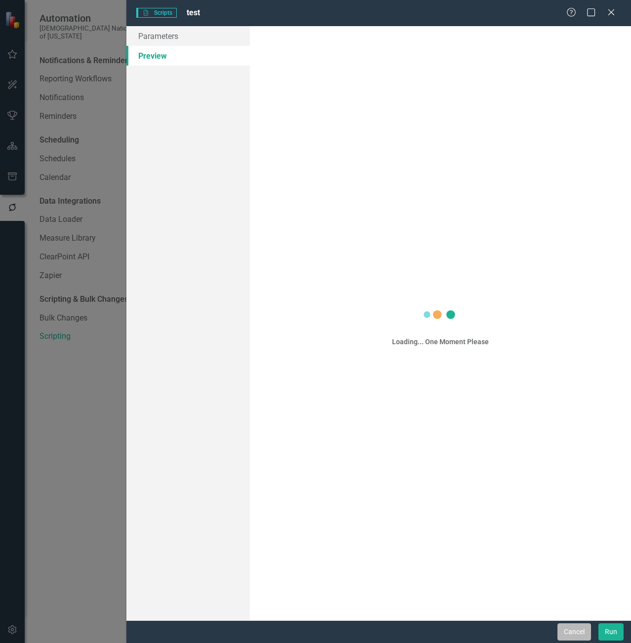
click at [581, 630] on button "Cancel" at bounding box center [574, 632] width 34 height 17
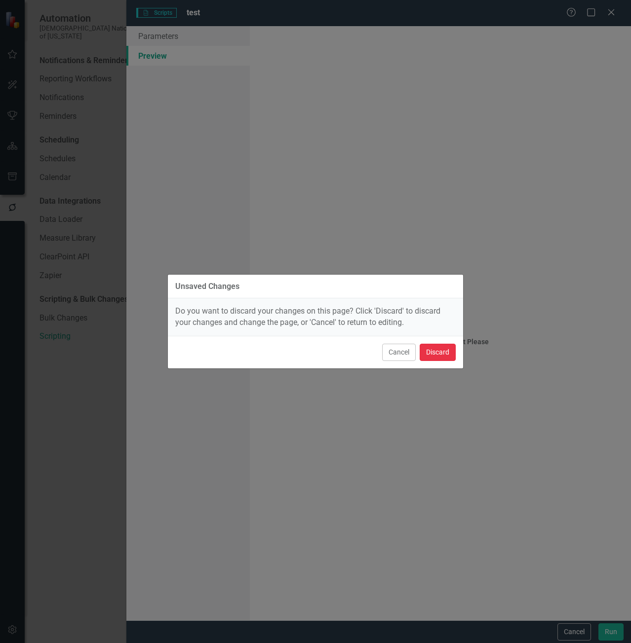
click at [449, 352] on button "Discard" at bounding box center [437, 352] width 36 height 17
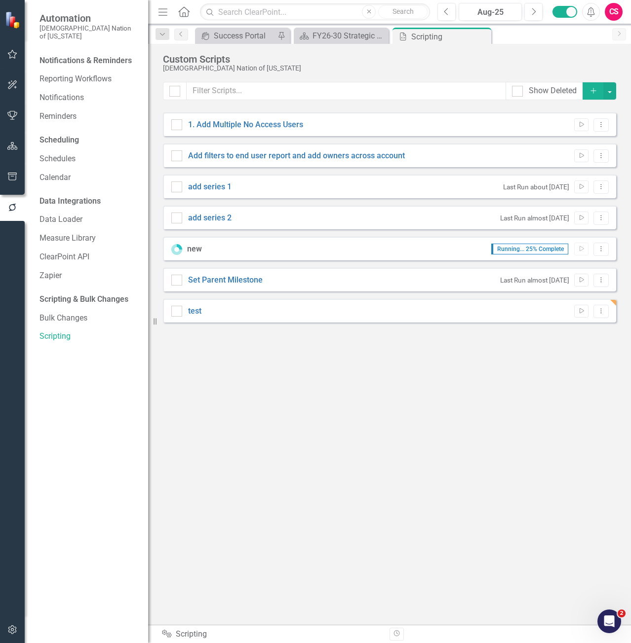
click at [610, 253] on div "new Running... 25% Complete Run Script Dropdown Menu" at bounding box center [389, 249] width 453 height 24
click at [603, 249] on icon "Dropdown Menu" at bounding box center [601, 249] width 8 height 6
click at [574, 264] on link "Edit Edit Script" at bounding box center [568, 266] width 79 height 18
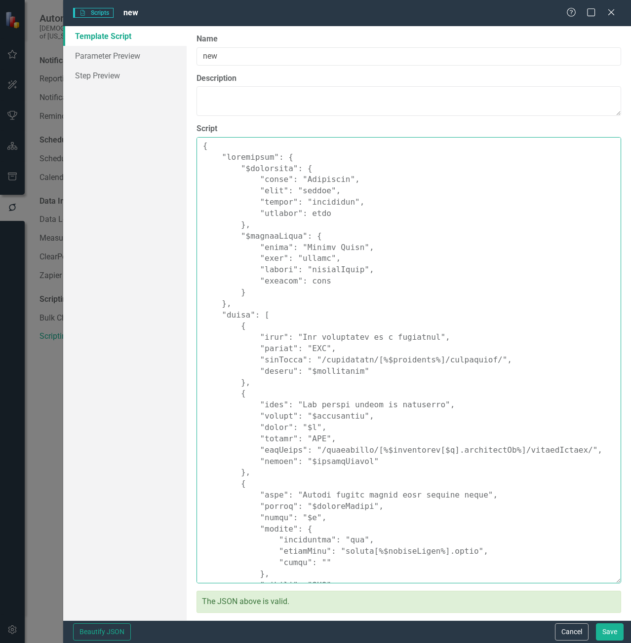
drag, startPoint x: 201, startPoint y: 149, endPoint x: 319, endPoint y: 359, distance: 240.6
click at [319, 359] on textarea "Script" at bounding box center [408, 360] width 424 height 447
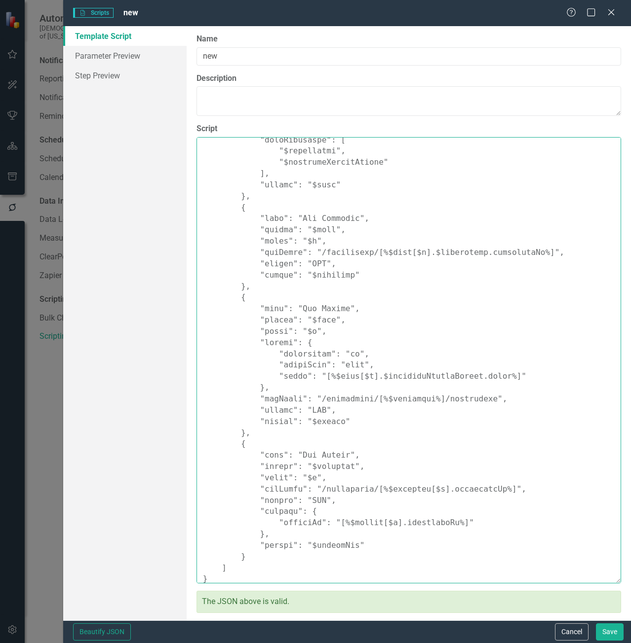
scroll to position [541, 0]
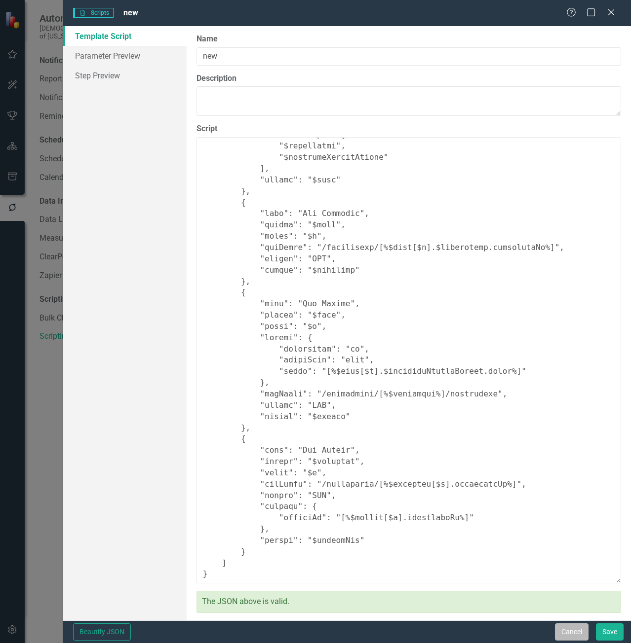
click at [571, 636] on button "Cancel" at bounding box center [572, 632] width 34 height 17
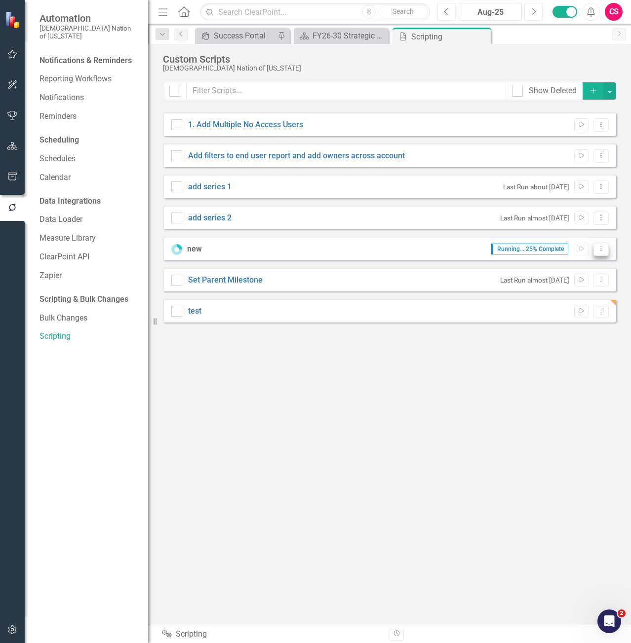
click at [600, 251] on icon "Dropdown Menu" at bounding box center [601, 249] width 8 height 6
click at [576, 260] on link "Edit Edit Script" at bounding box center [568, 266] width 79 height 18
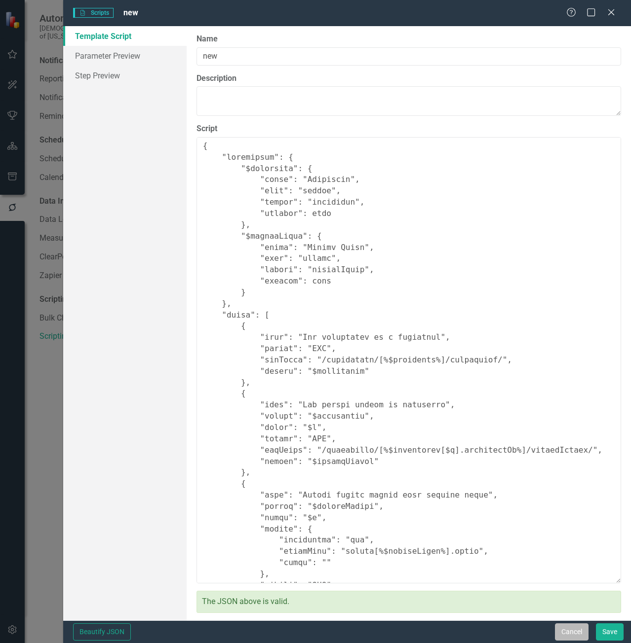
click at [562, 631] on button "Cancel" at bounding box center [572, 632] width 34 height 17
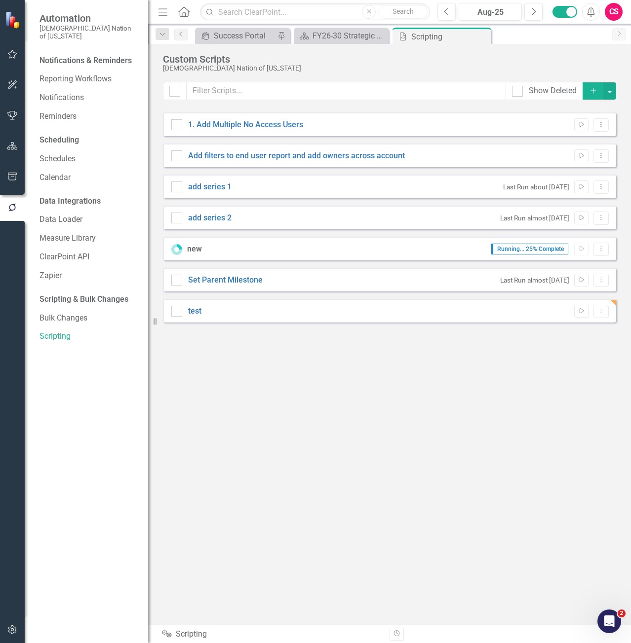
click at [182, 631] on div "Integrations Scripting" at bounding box center [272, 634] width 220 height 11
click at [163, 633] on icon "Integrations" at bounding box center [167, 634] width 10 height 8
click at [397, 634] on icon "Revision History" at bounding box center [396, 634] width 7 height 6
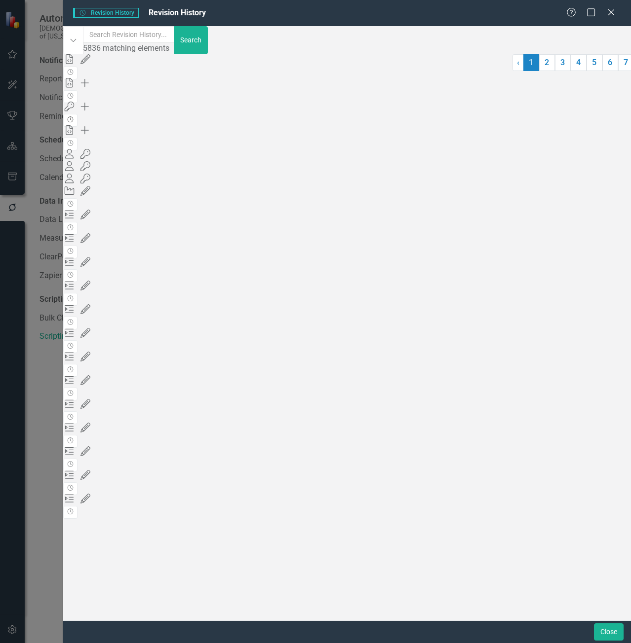
click at [74, 122] on icon "button" at bounding box center [71, 119] width 6 height 6
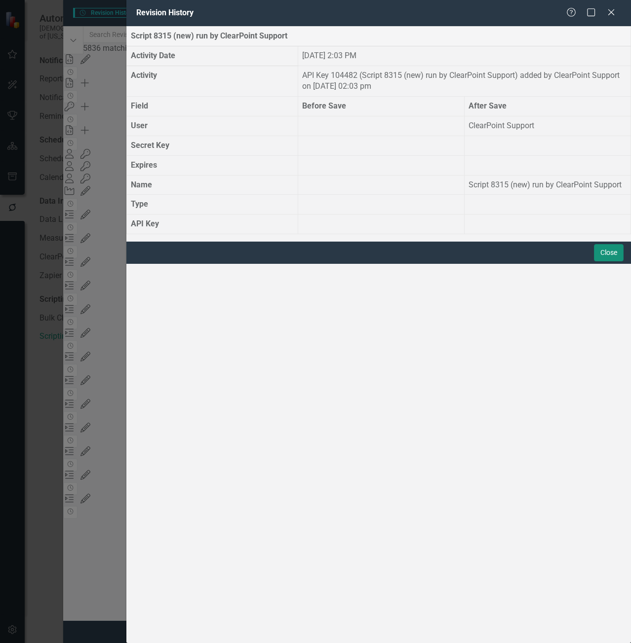
click at [601, 262] on button "Close" at bounding box center [609, 252] width 30 height 17
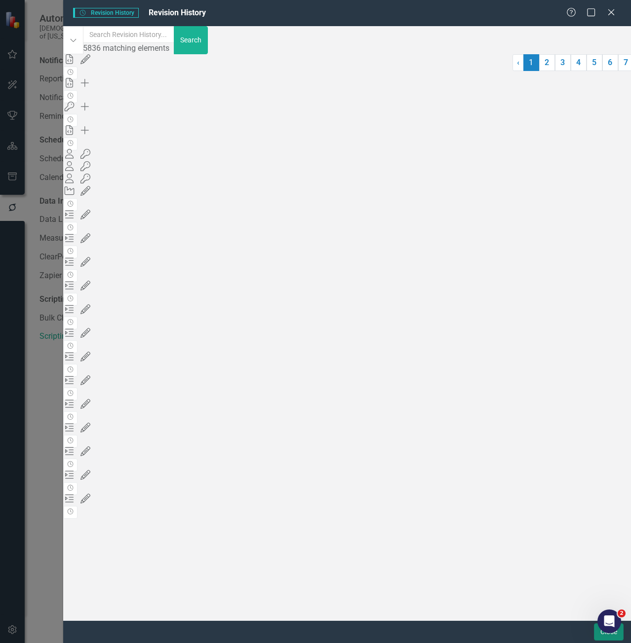
click at [596, 634] on button "Close" at bounding box center [609, 632] width 30 height 17
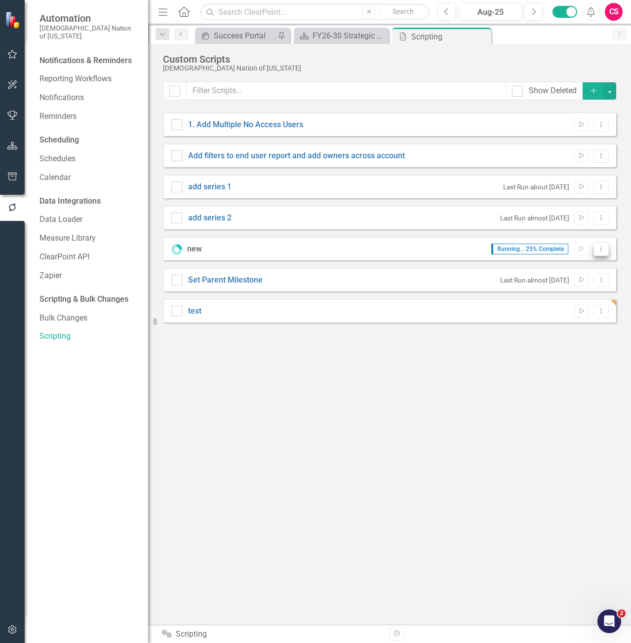
click at [603, 250] on icon "Dropdown Menu" at bounding box center [601, 249] width 8 height 6
click at [422, 393] on div "Show Deleted Add 1. Add Multiple No Access Users Run Script Dropdown Menu Add f…" at bounding box center [389, 347] width 453 height 531
click at [598, 286] on button "Dropdown Menu" at bounding box center [600, 280] width 15 height 13
click at [559, 316] on link "Edit Edit Script" at bounding box center [568, 315] width 79 height 18
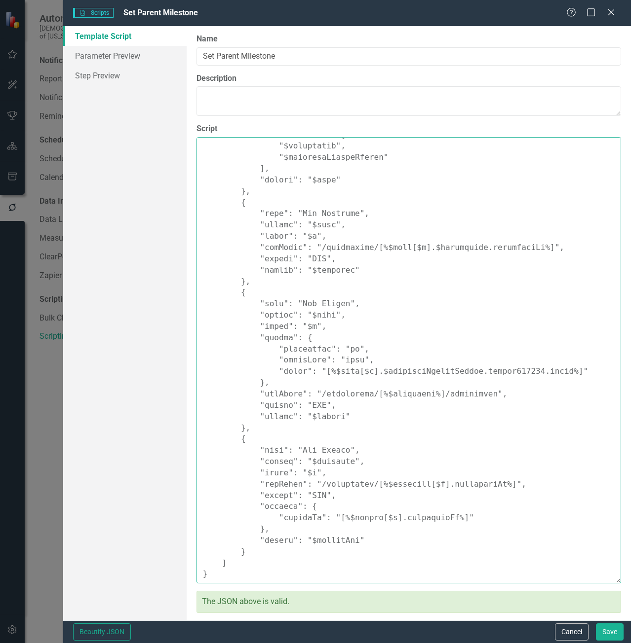
drag, startPoint x: 202, startPoint y: 145, endPoint x: 595, endPoint y: 604, distance: 604.8
click at [631, 643] on html "Automation Choctaw Nation of [US_STATE] Notifications & Reminders Reporting Wor…" at bounding box center [315, 321] width 631 height 643
